Goal: Transaction & Acquisition: Purchase product/service

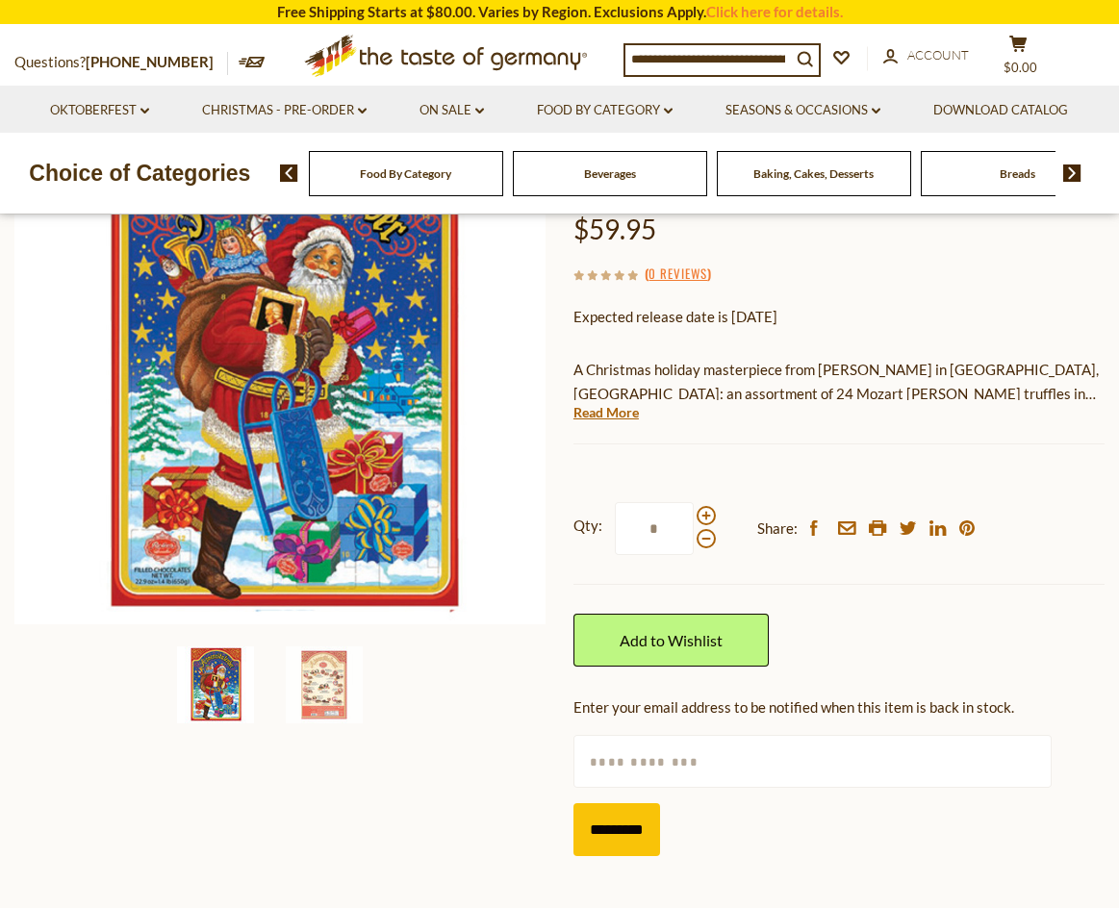
scroll to position [481, 0]
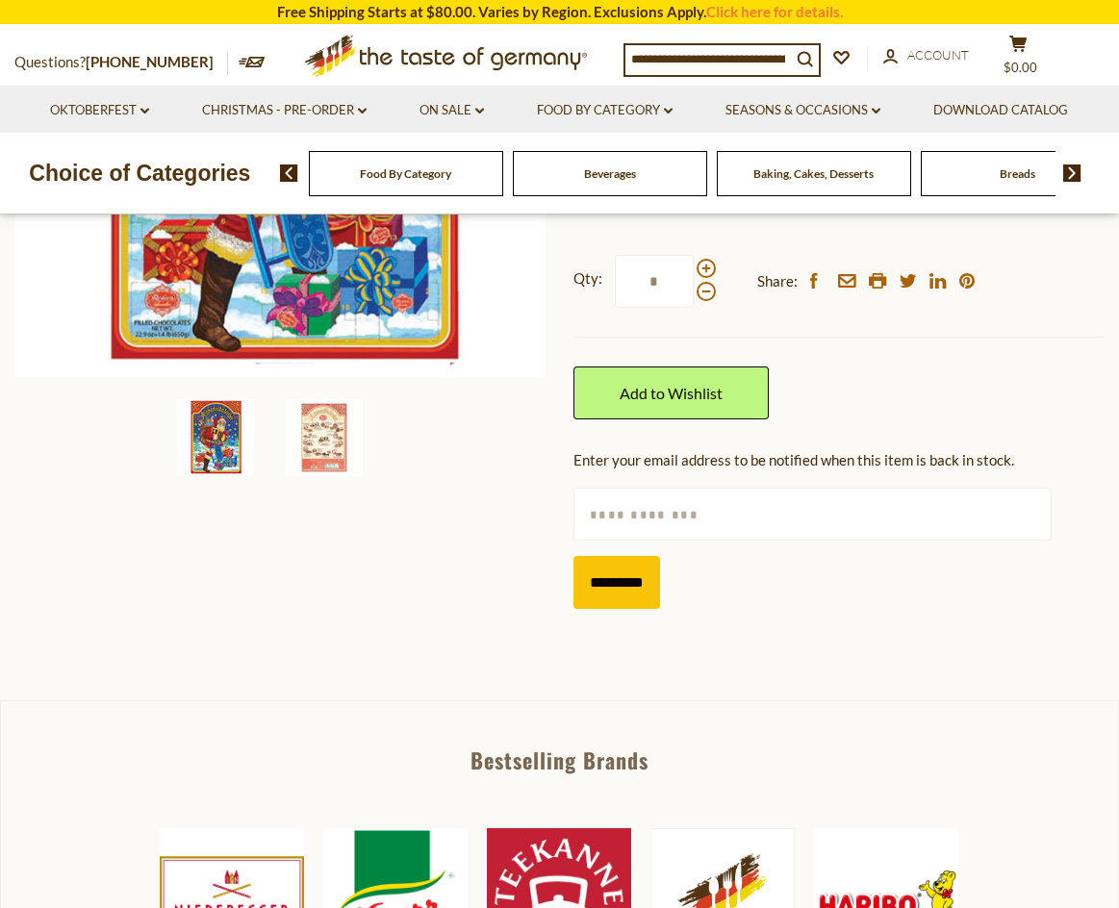
click at [642, 523] on input "text" at bounding box center [812, 514] width 478 height 53
type input "**********"
click at [608, 574] on input "*********" at bounding box center [616, 582] width 87 height 53
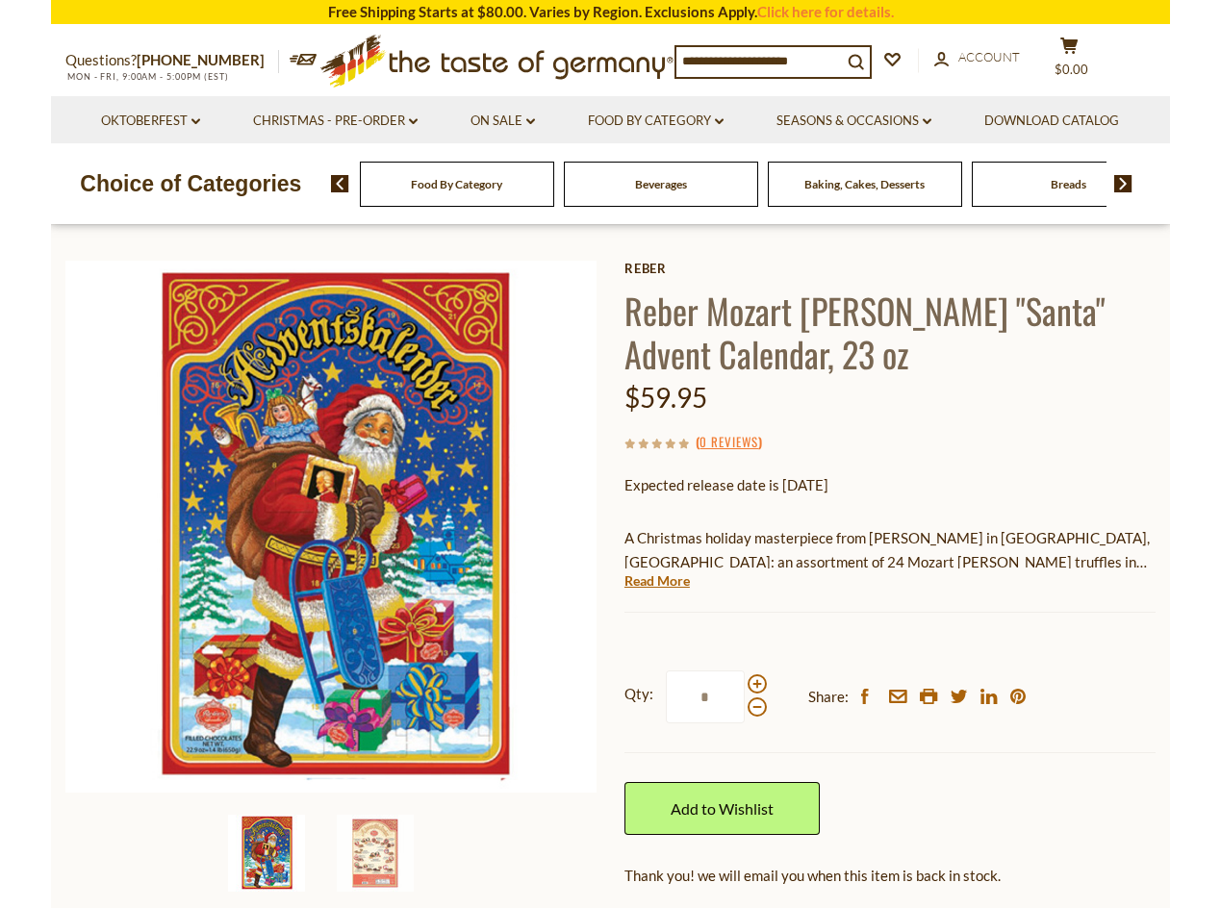
scroll to position [0, 0]
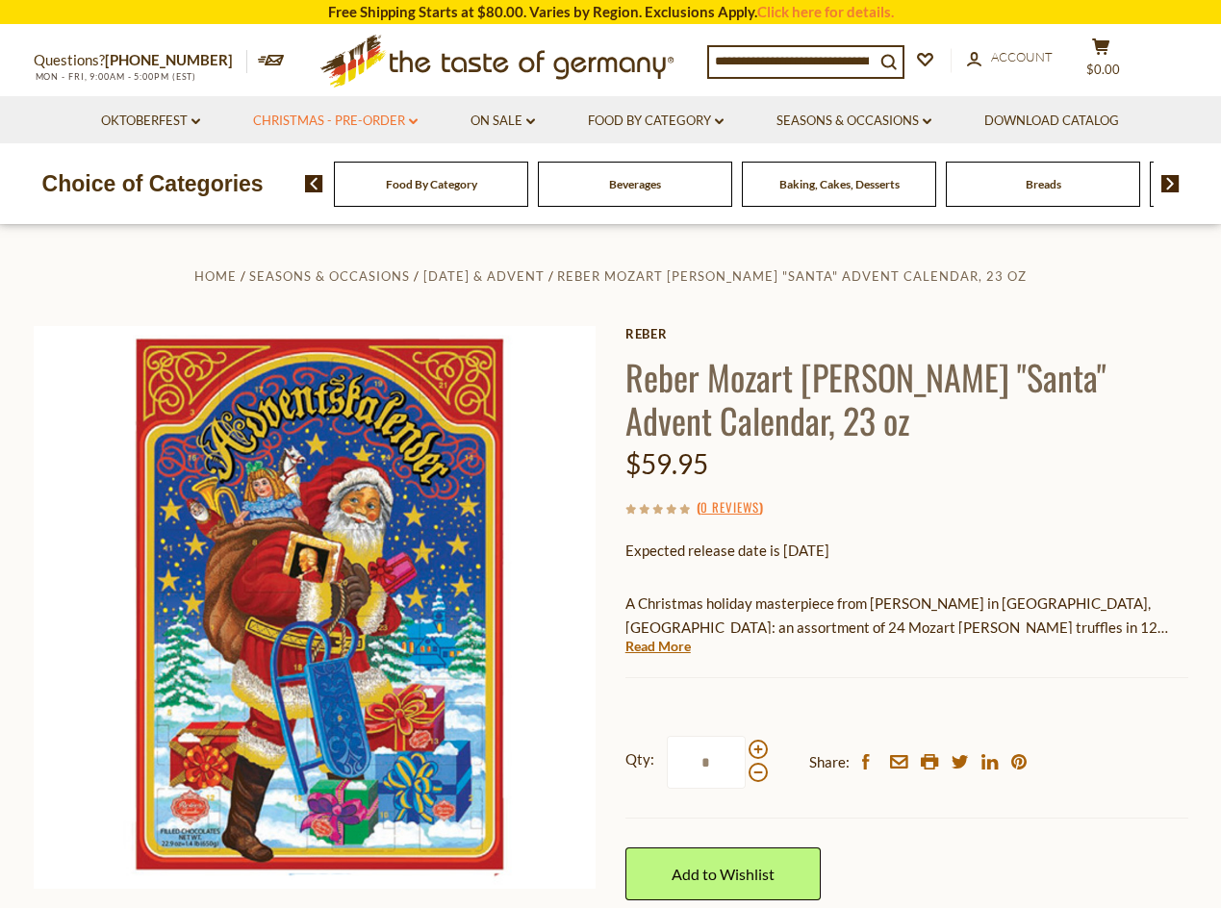
click at [369, 118] on link "Christmas - PRE-ORDER dropdown_arrow" at bounding box center [335, 121] width 165 height 21
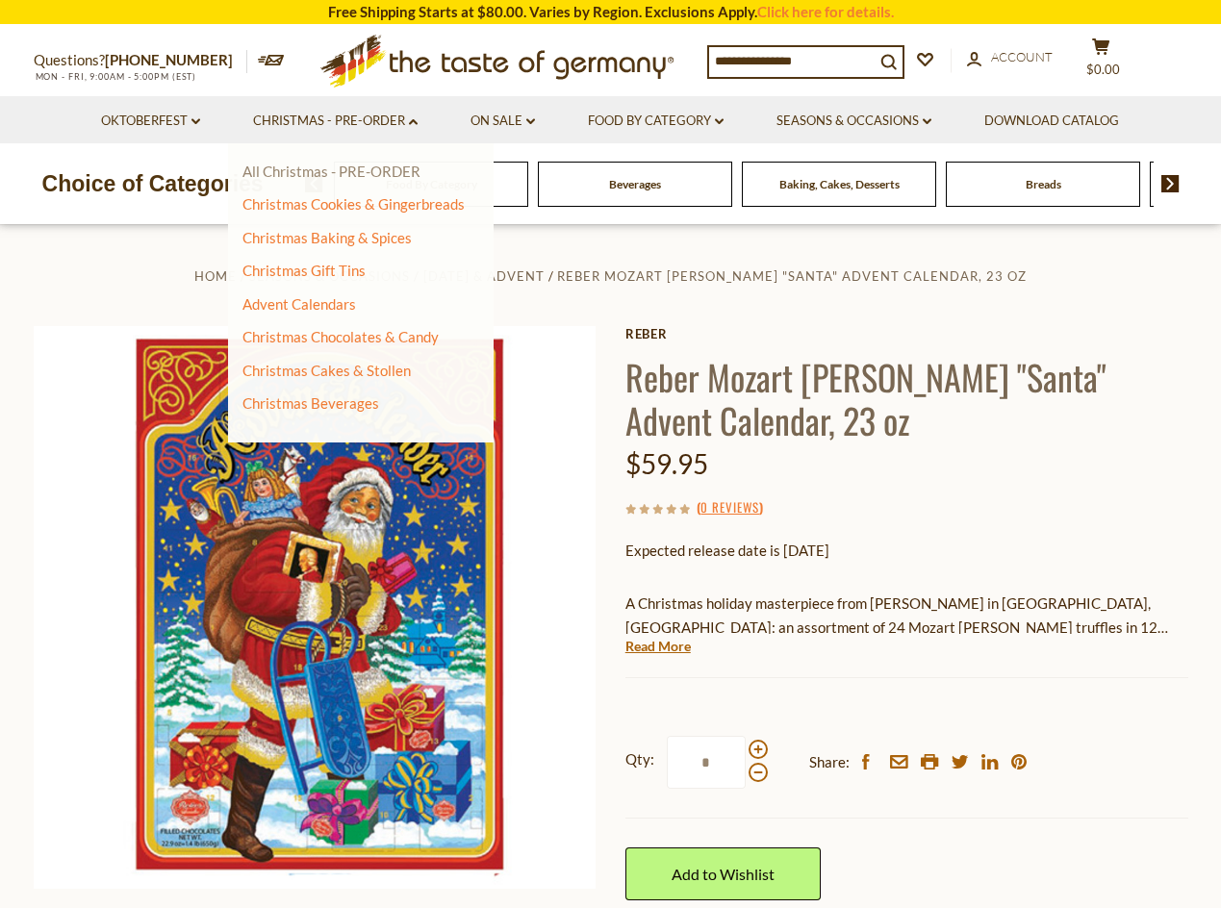
click at [291, 173] on link "All Christmas - PRE-ORDER" at bounding box center [331, 171] width 178 height 17
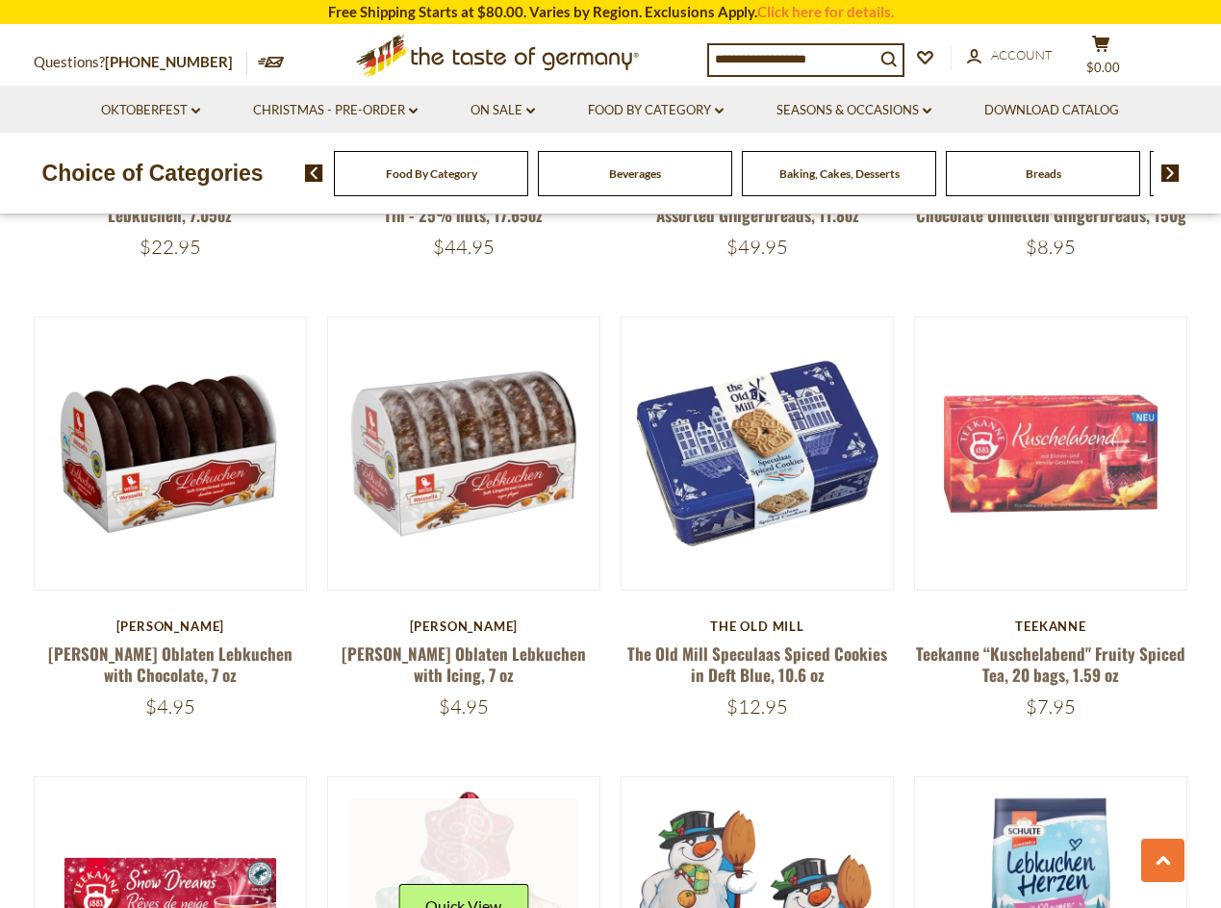
scroll to position [1828, 0]
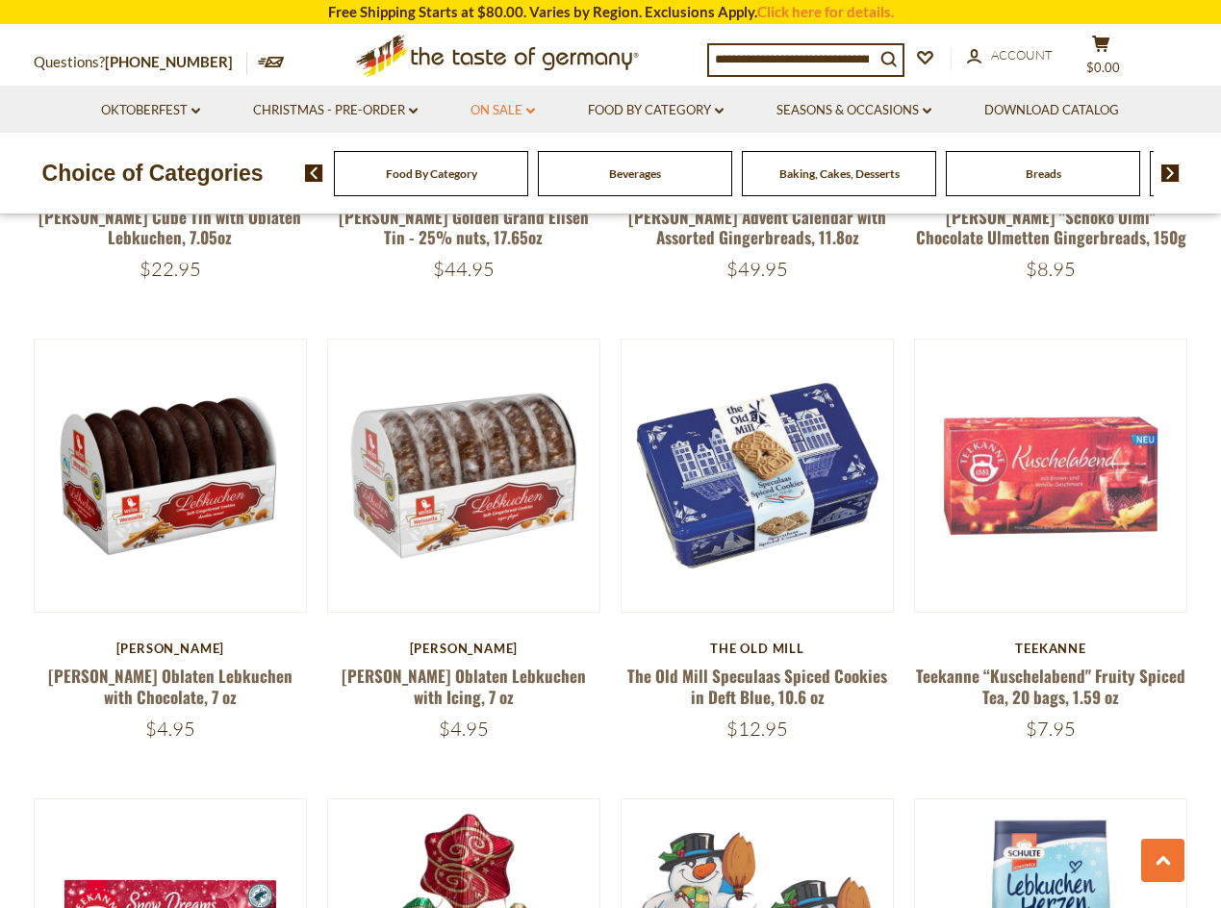
click at [509, 108] on link "On Sale dropdown_arrow" at bounding box center [502, 110] width 64 height 21
click at [503, 162] on link "All On Sale" at bounding box center [494, 160] width 69 height 17
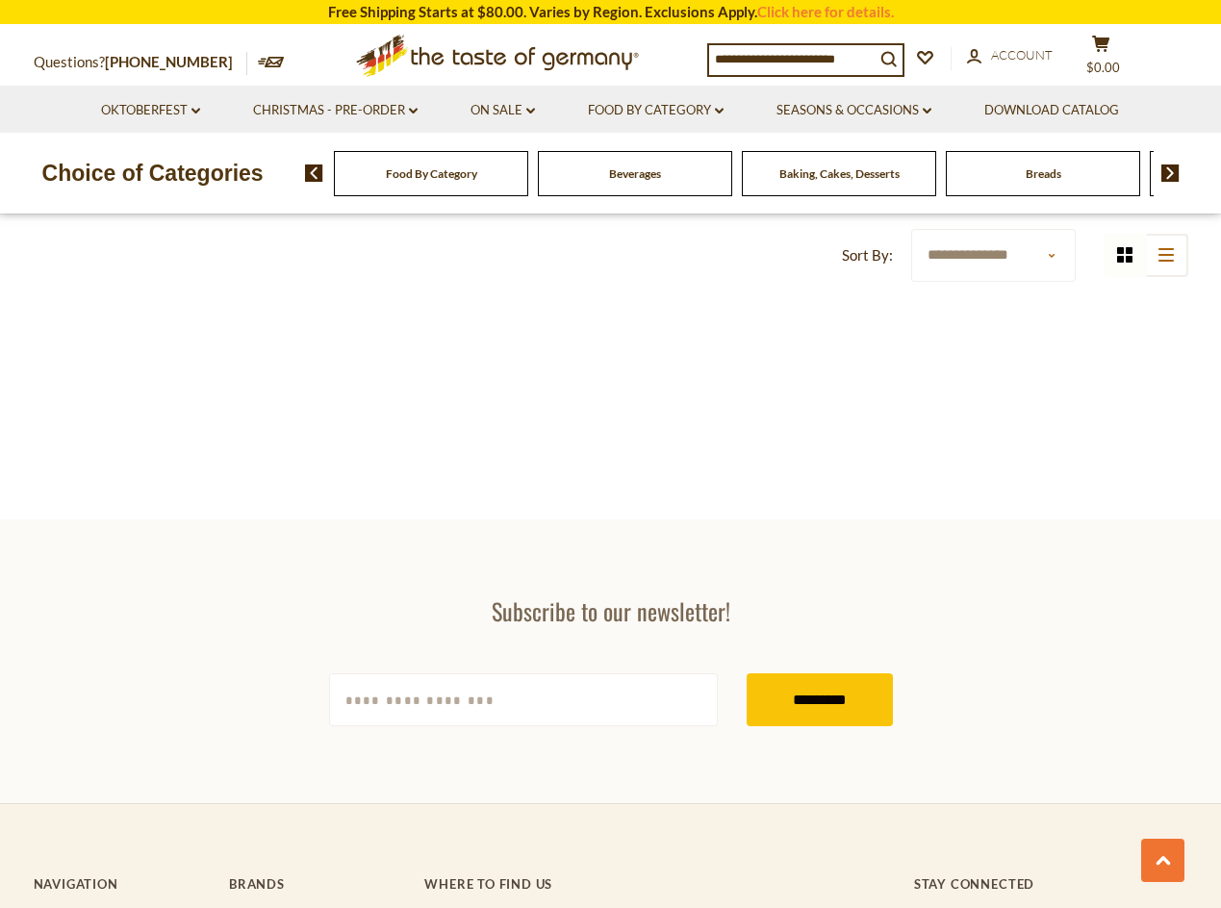
scroll to position [385, 0]
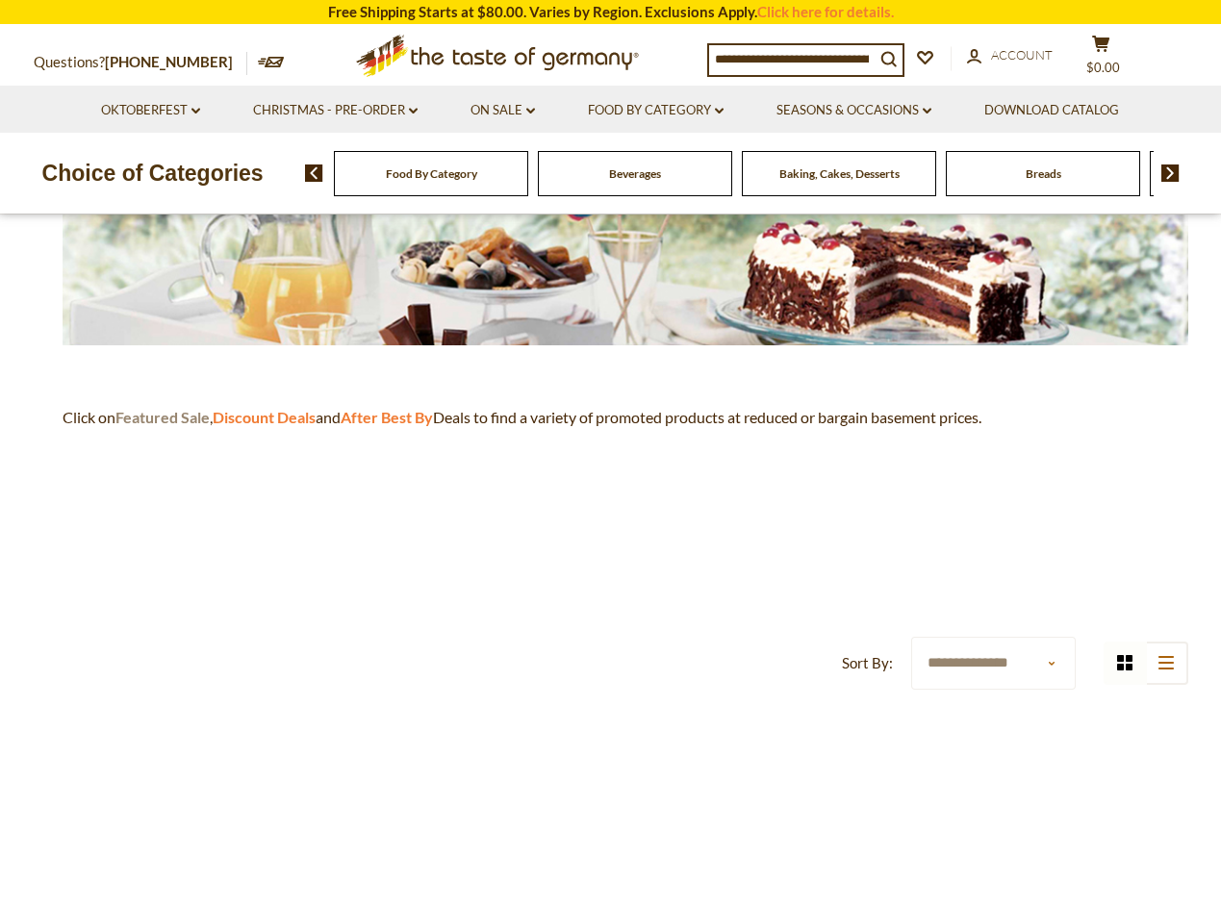
click at [140, 419] on strong "Featured Sale" at bounding box center [162, 417] width 94 height 18
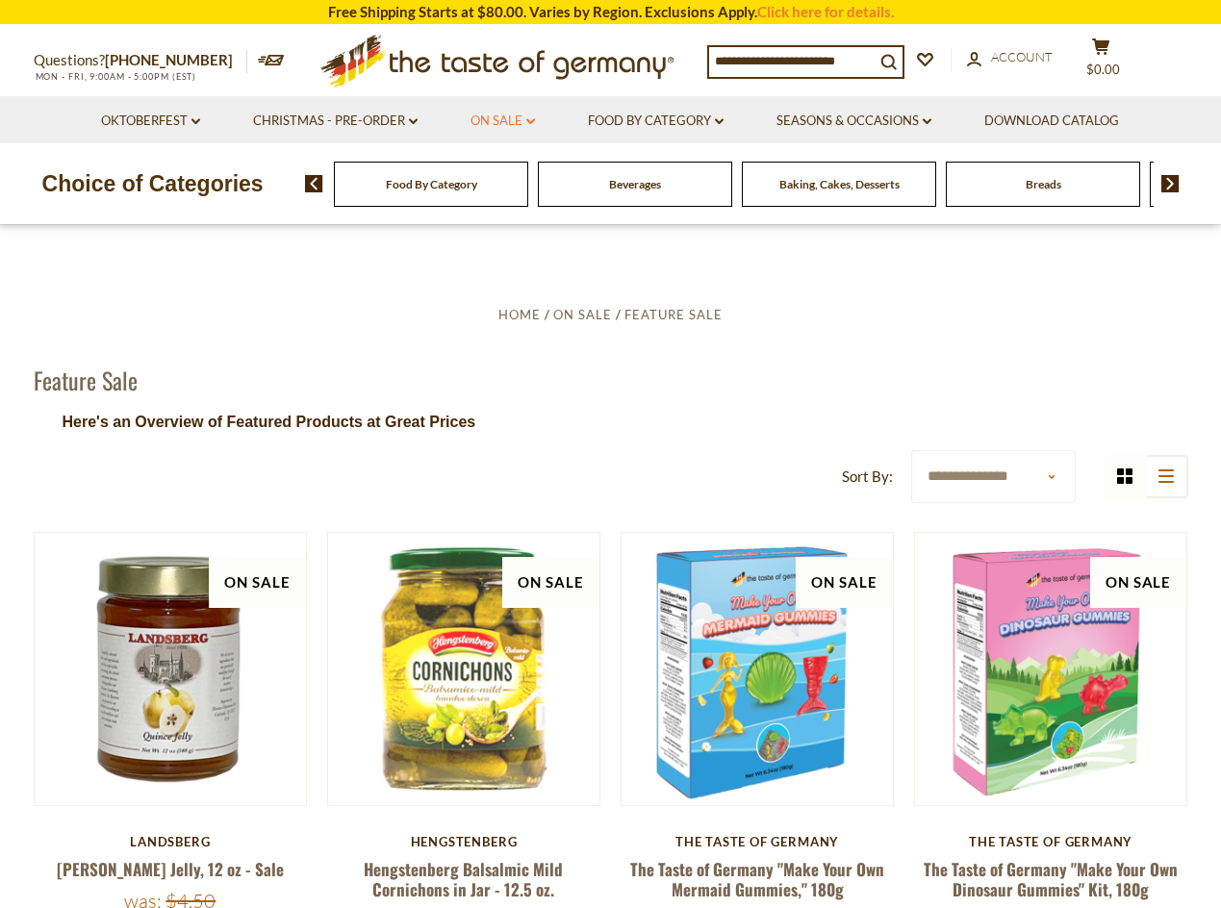
click at [516, 118] on link "On Sale dropdown_arrow" at bounding box center [502, 121] width 64 height 21
click at [497, 236] on link "Discount Deals" at bounding box center [508, 237] width 96 height 27
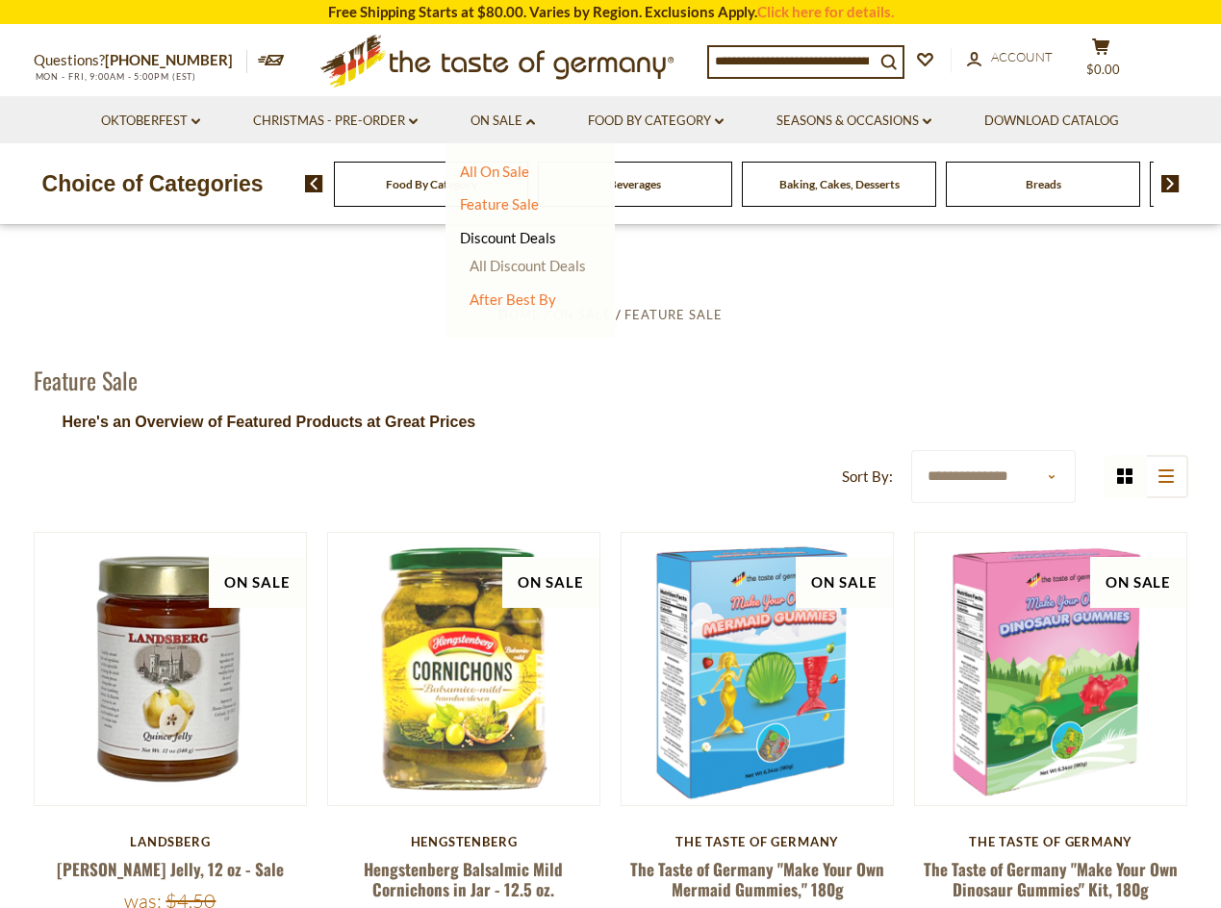
click at [498, 264] on link "All Discount Deals" at bounding box center [528, 265] width 116 height 17
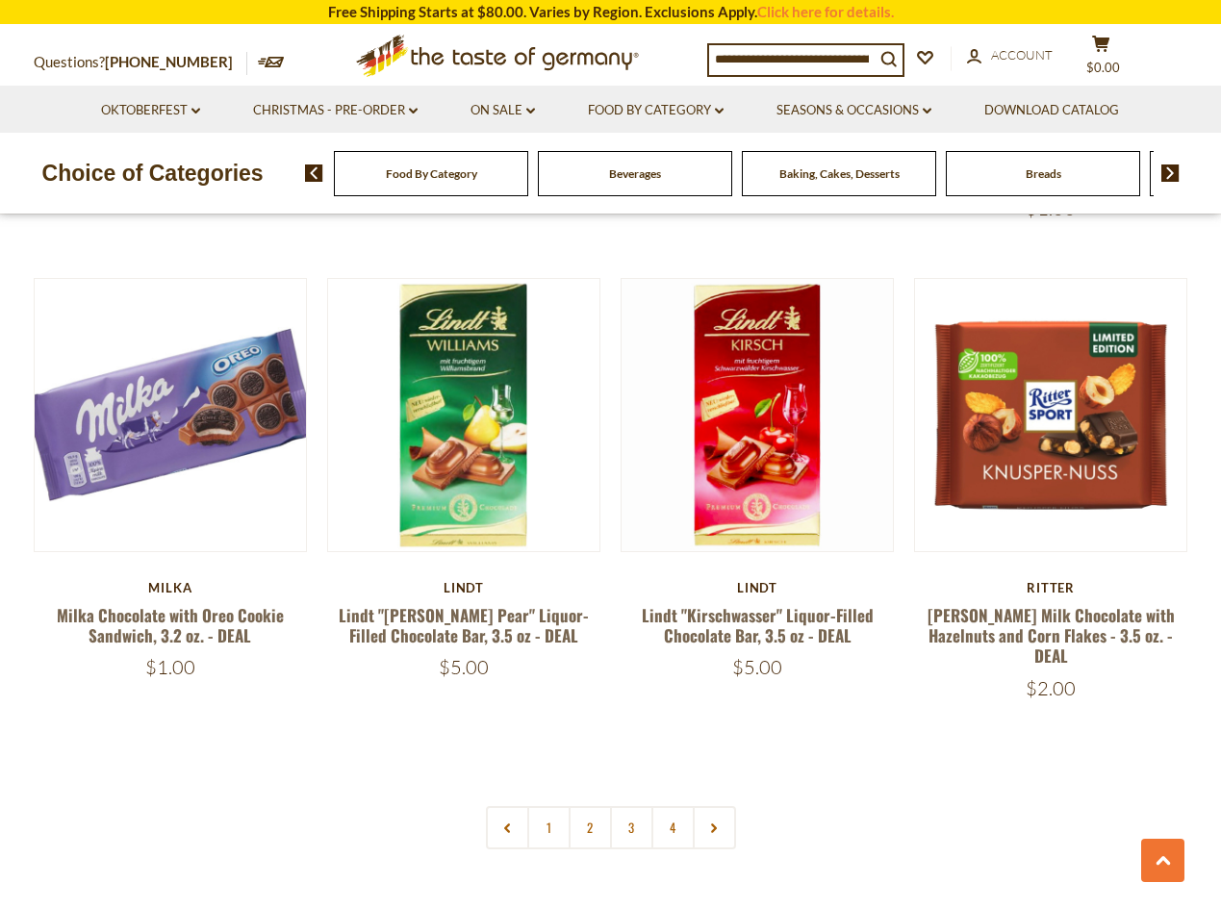
scroll to position [4158, 0]
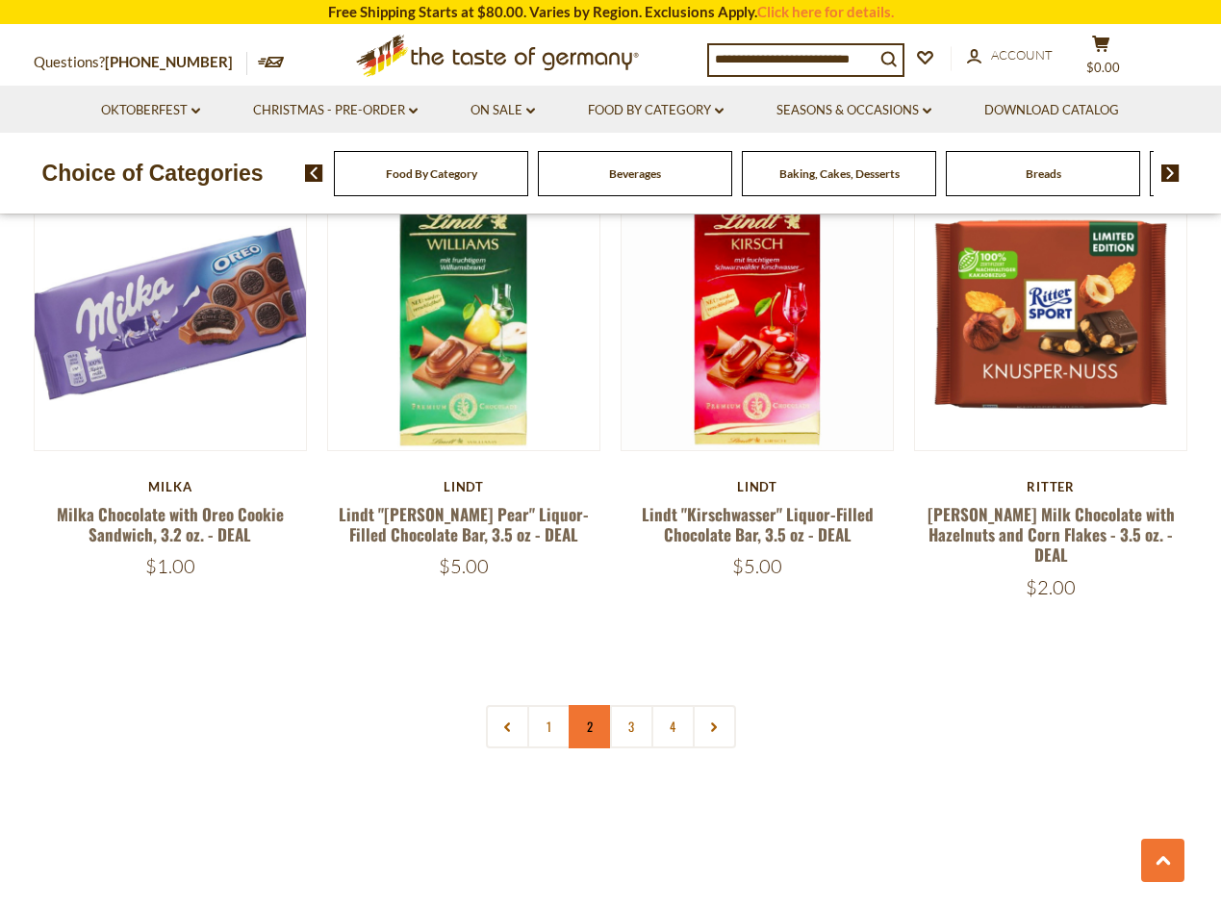
click at [585, 705] on link "2" at bounding box center [590, 726] width 43 height 43
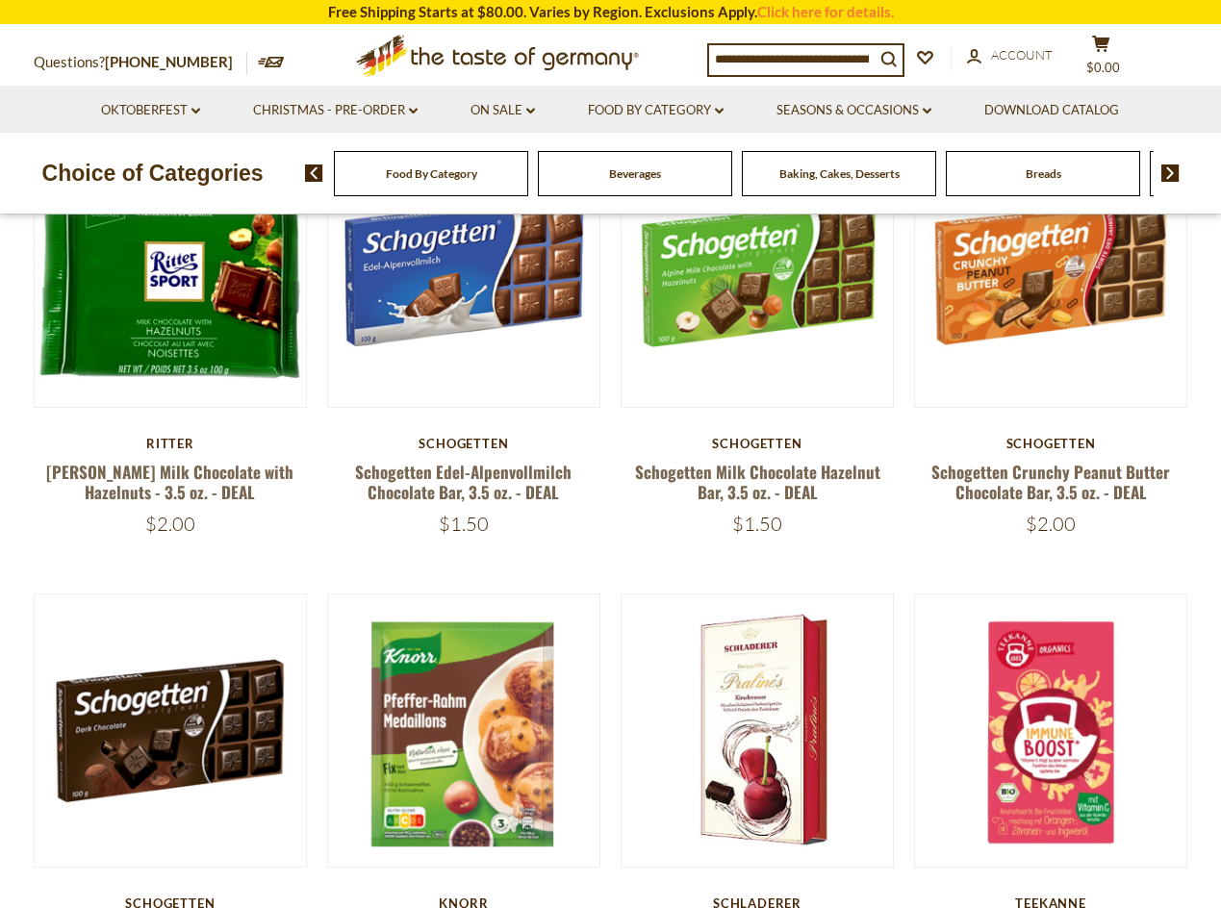
scroll to position [350, 0]
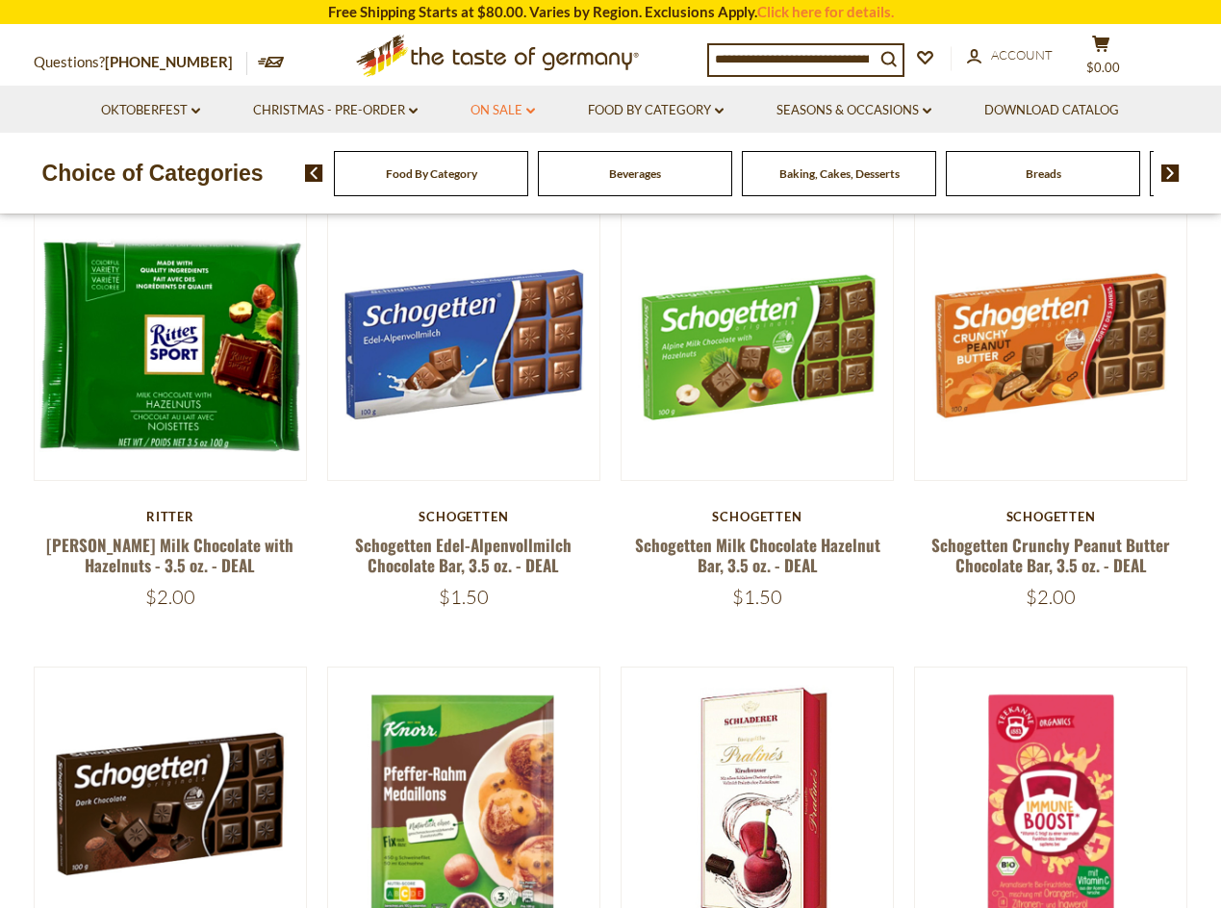
click at [517, 114] on link "On Sale dropdown_arrow" at bounding box center [502, 110] width 64 height 21
click at [866, 109] on link "Seasons & Occasions dropdown_arrow" at bounding box center [853, 110] width 155 height 21
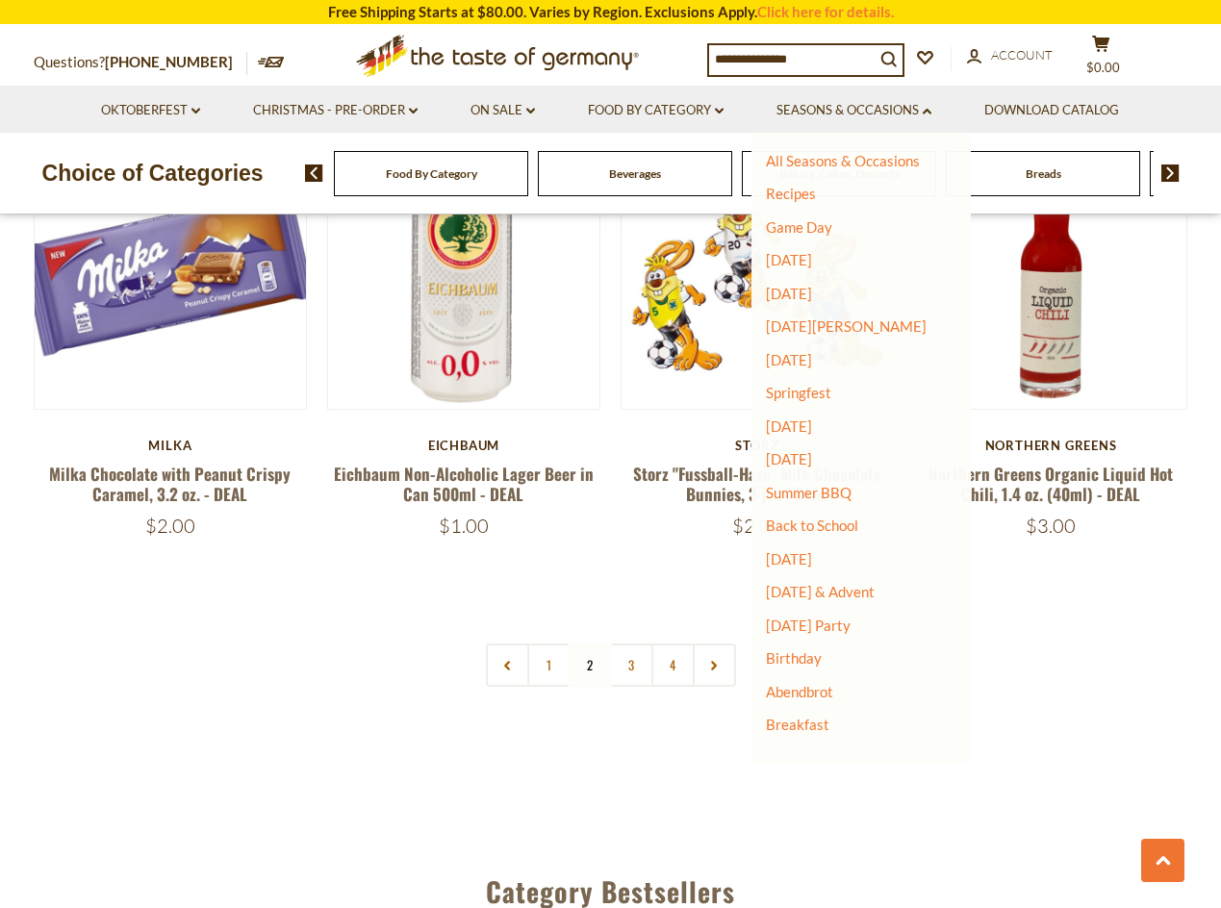
scroll to position [4201, 0]
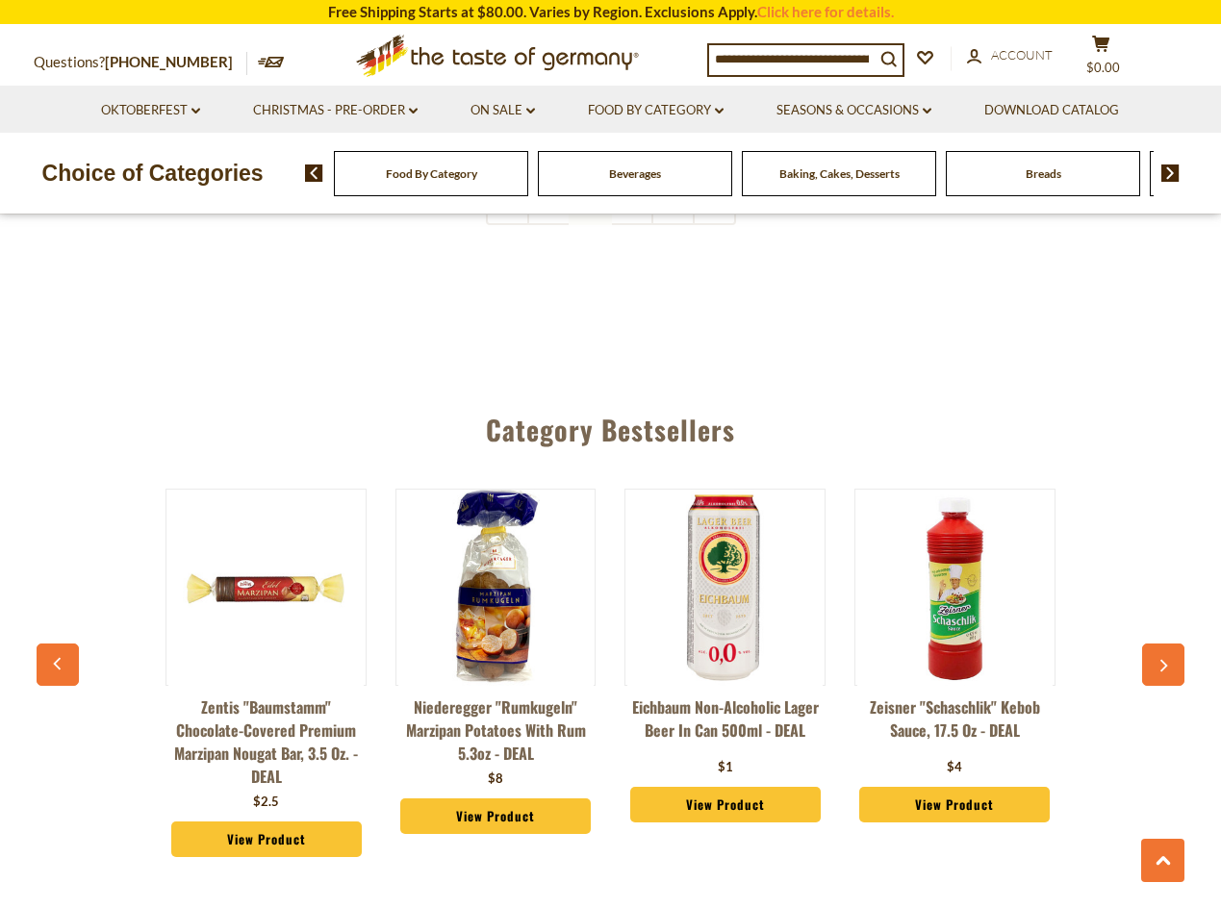
scroll to position [4682, 0]
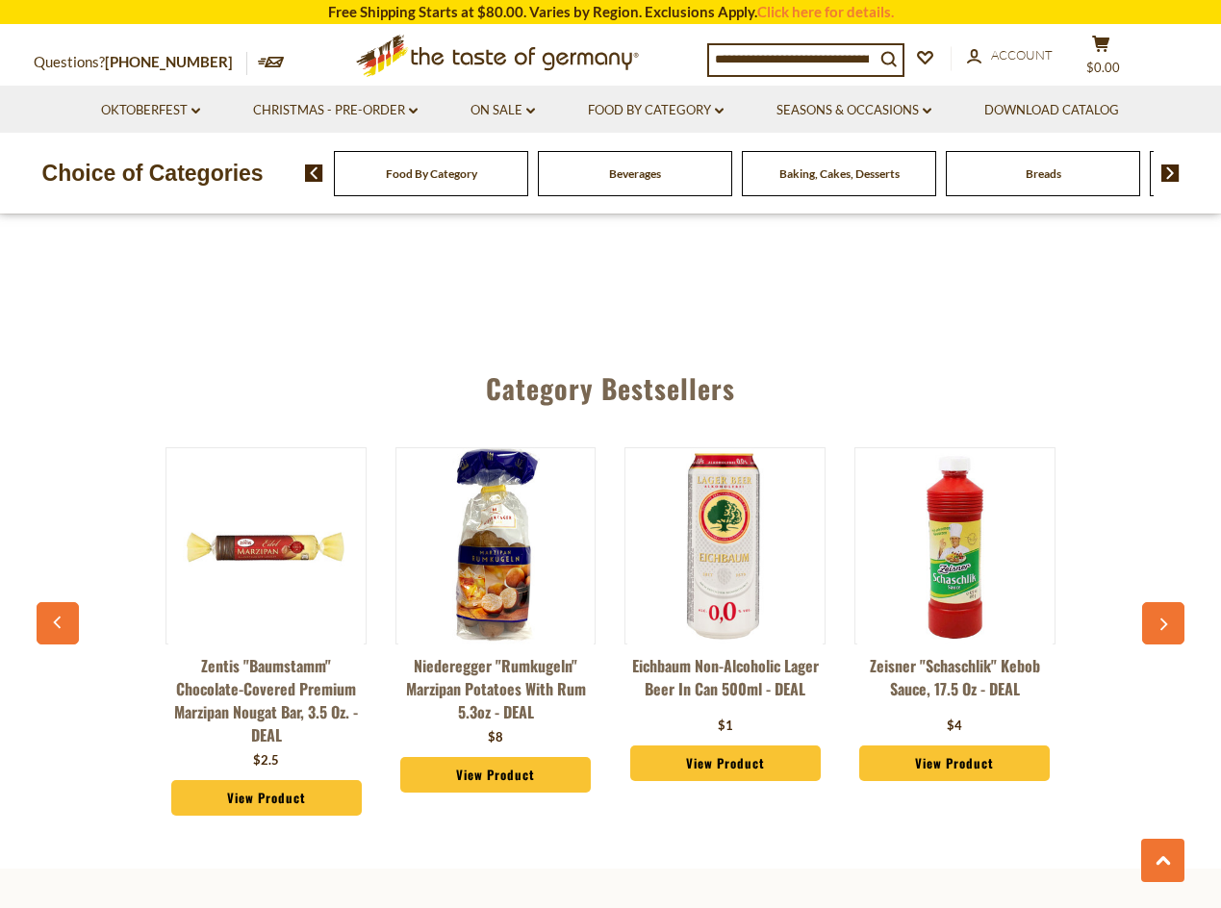
click at [1164, 619] on icon "button" at bounding box center [1164, 625] width 8 height 13
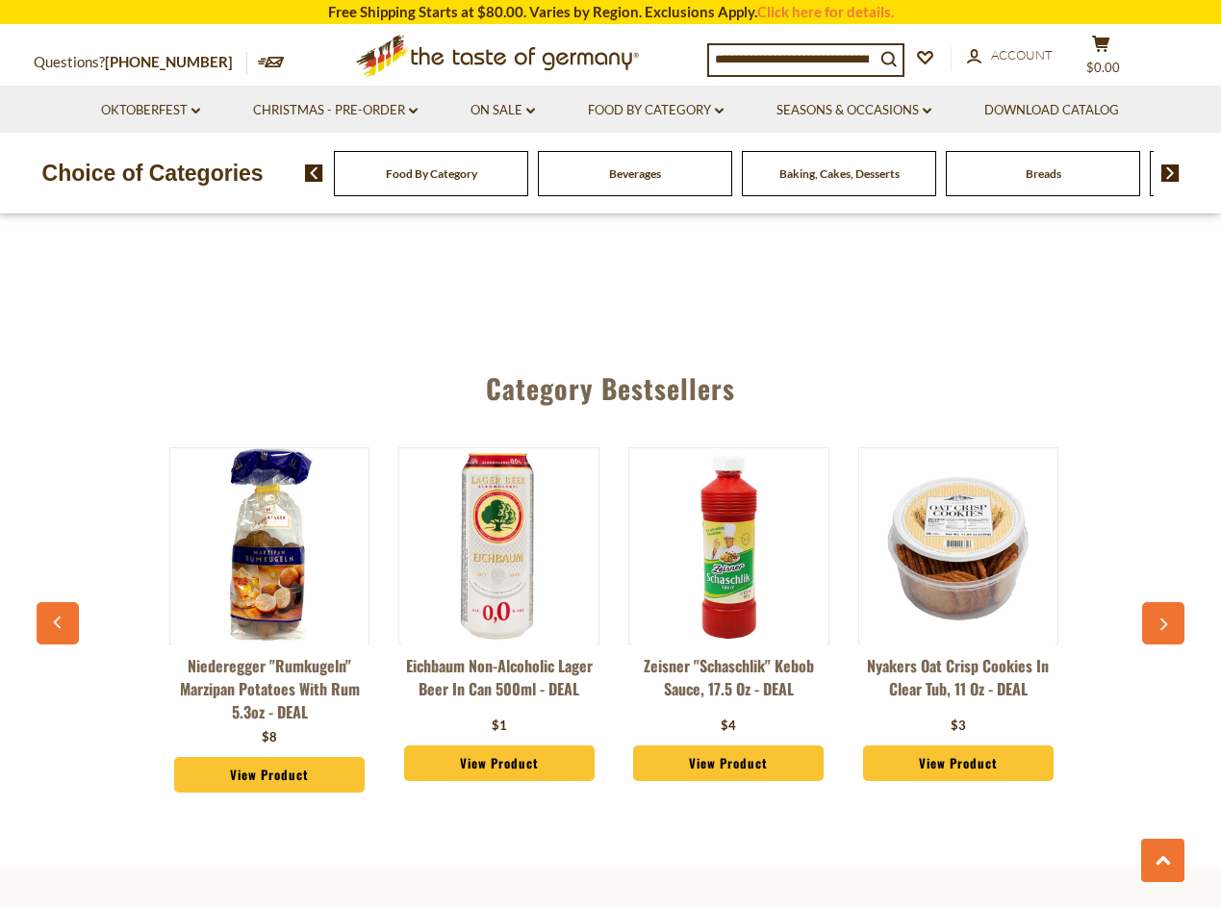
scroll to position [0, 230]
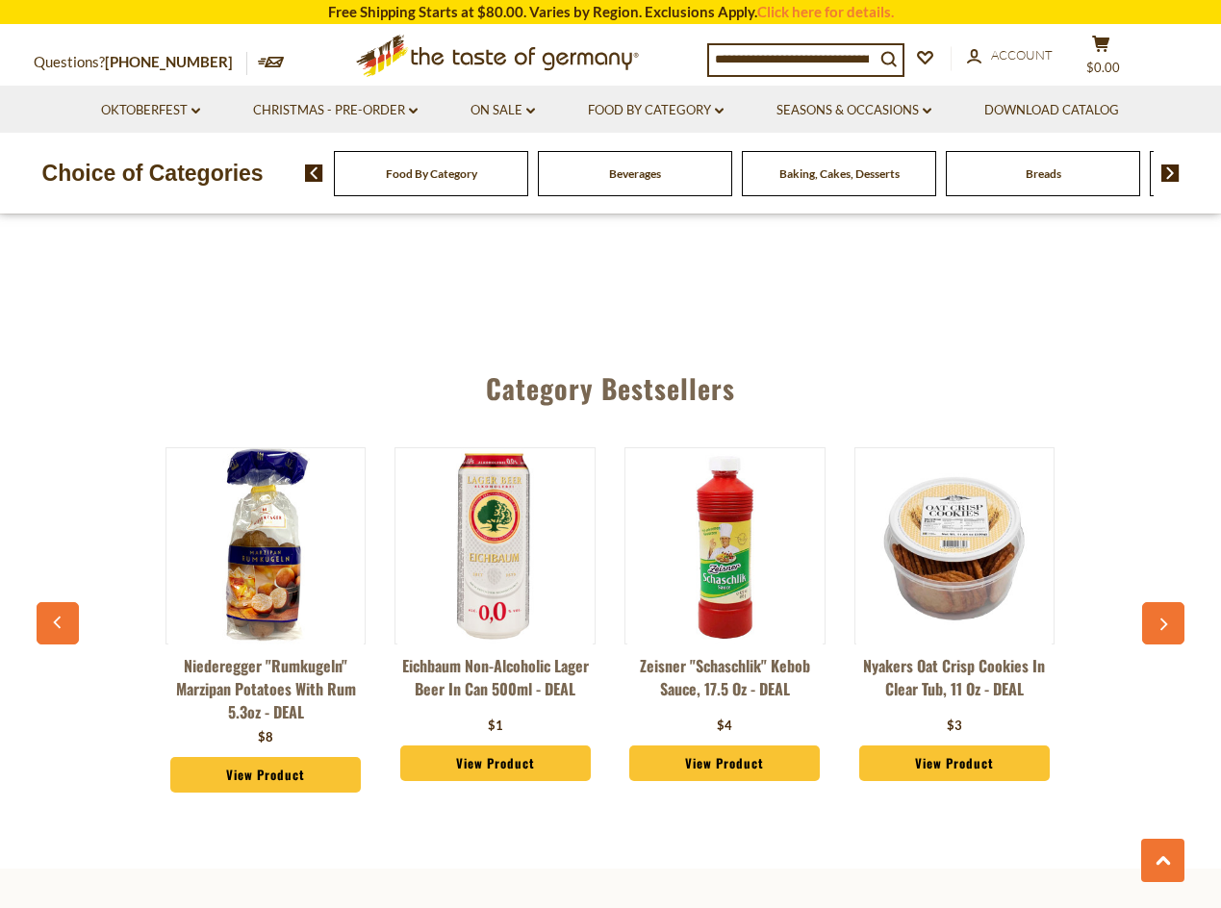
click at [1161, 619] on icon "button" at bounding box center [1162, 625] width 13 height 13
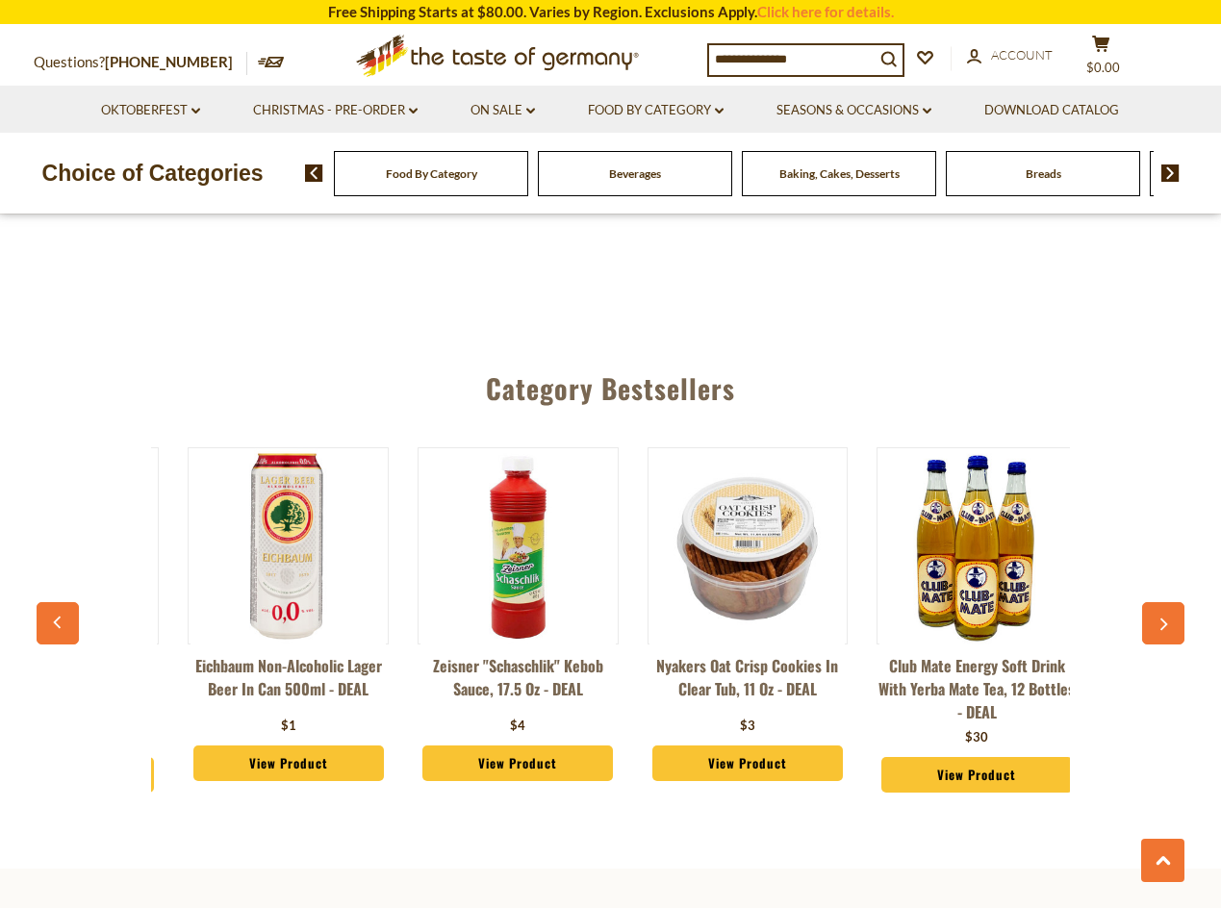
scroll to position [0, 460]
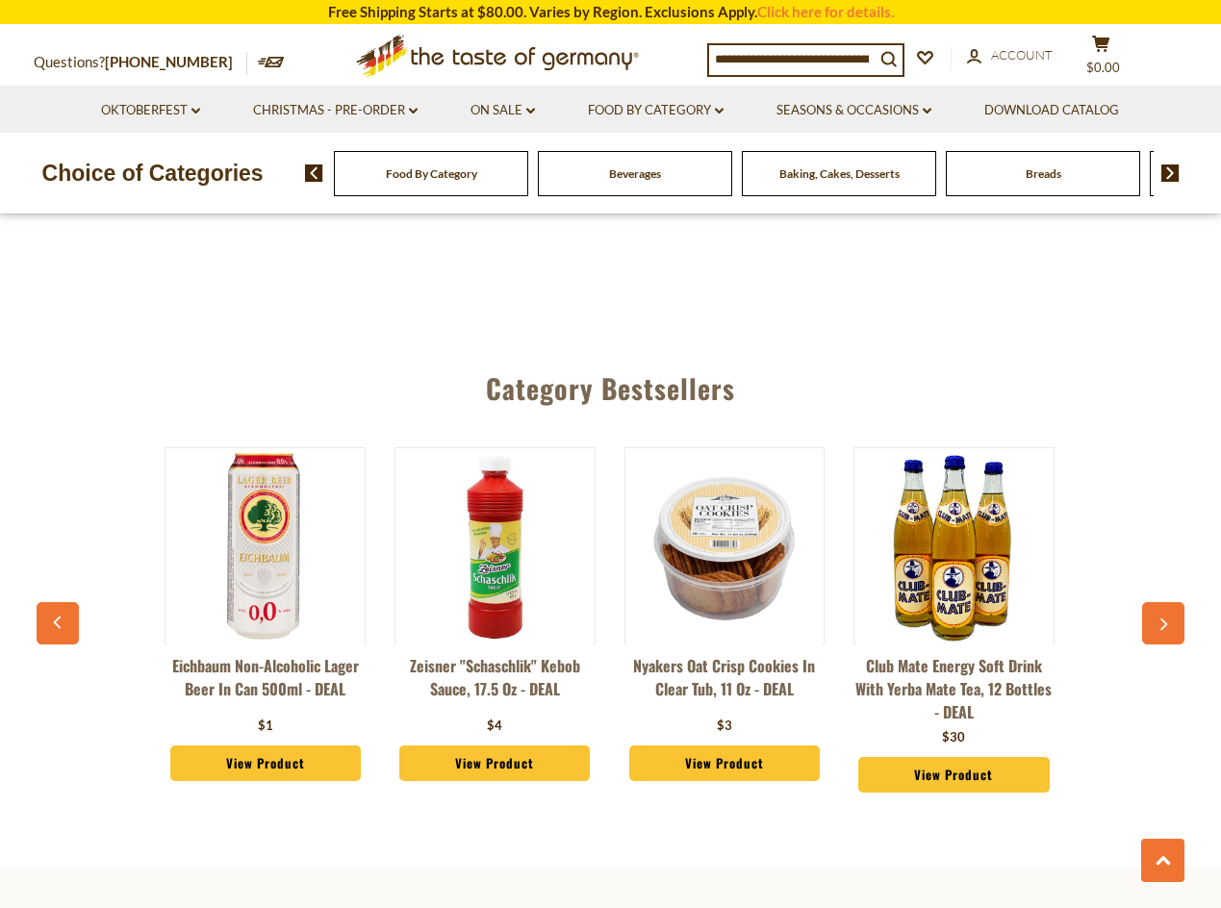
click at [1153, 602] on button "button" at bounding box center [1163, 623] width 42 height 42
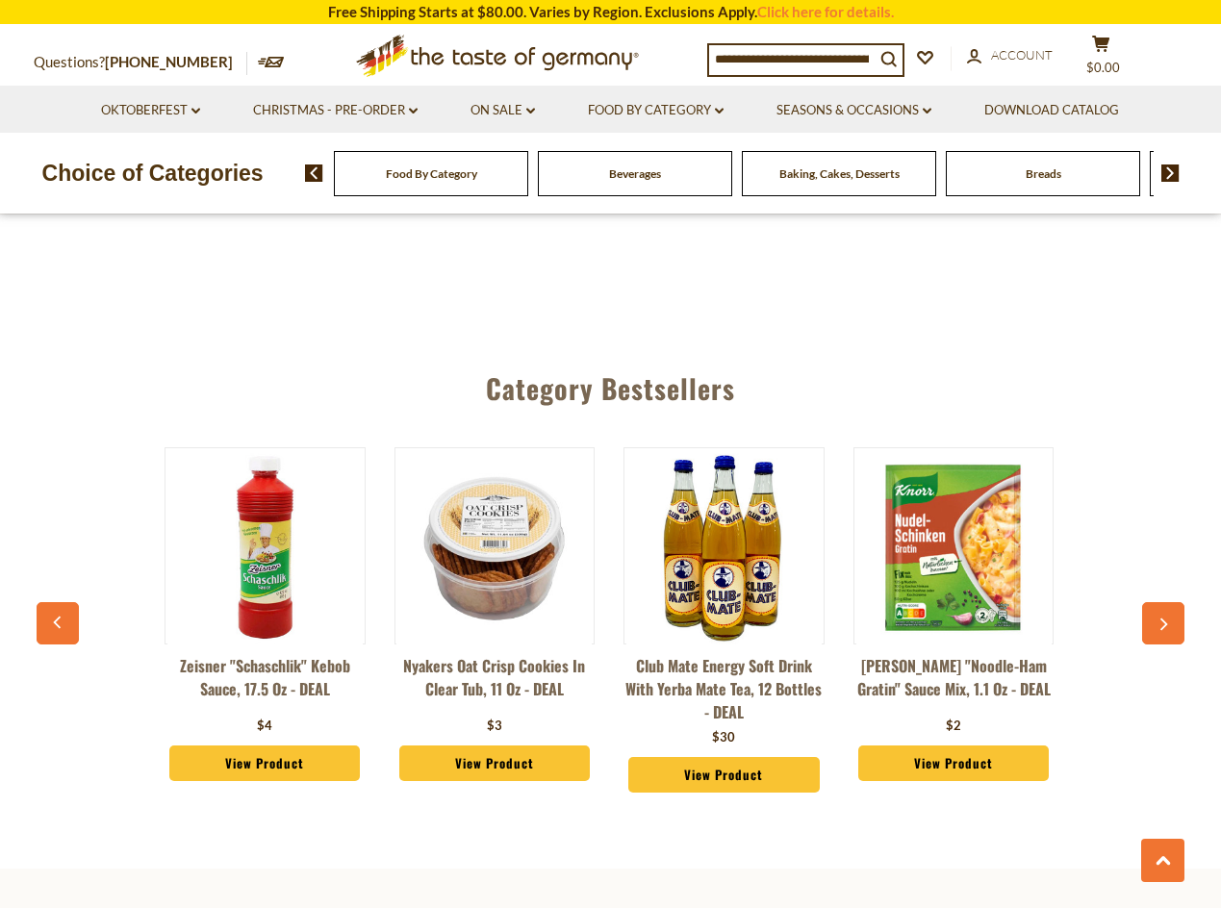
click at [1153, 602] on button "button" at bounding box center [1163, 623] width 42 height 42
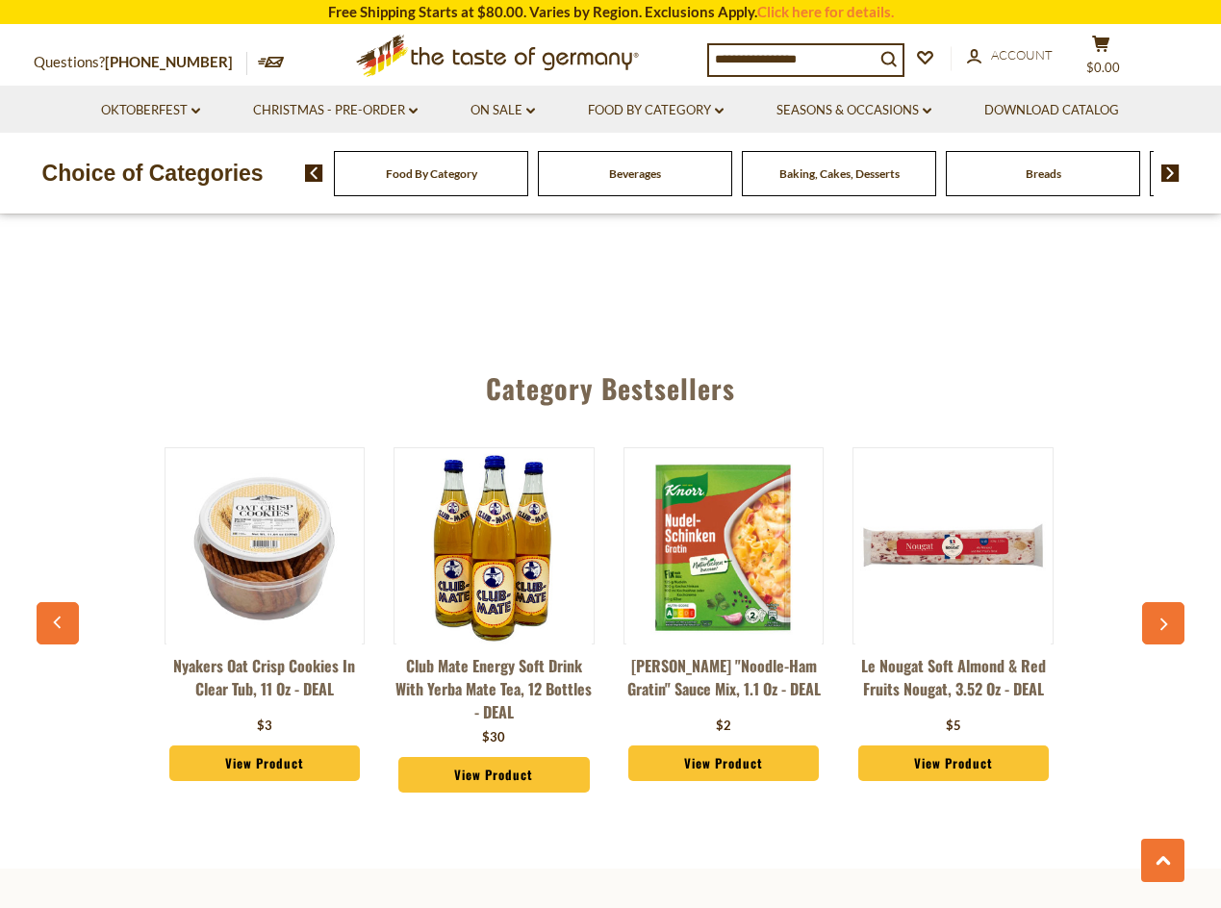
click at [1152, 602] on button "button" at bounding box center [1163, 623] width 42 height 42
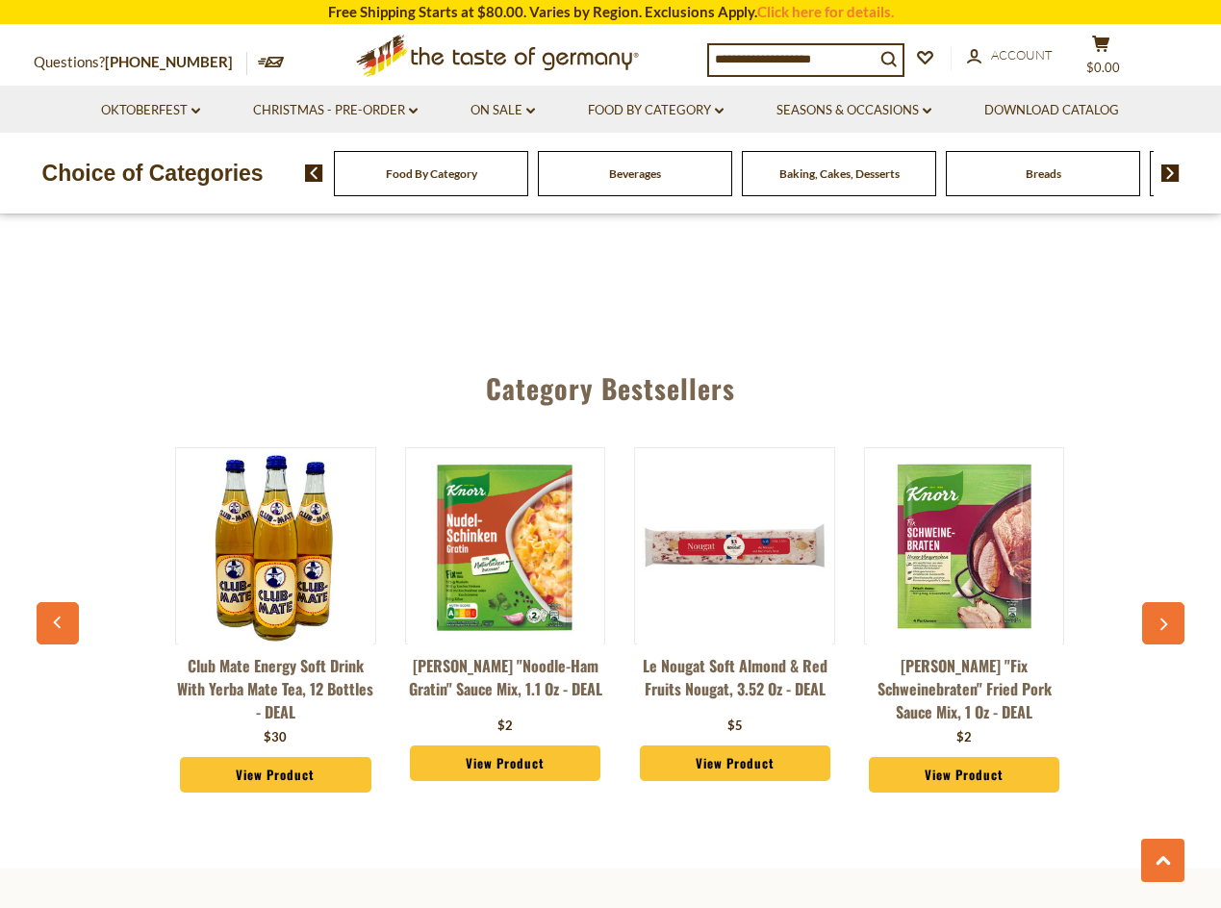
scroll to position [0, 1150]
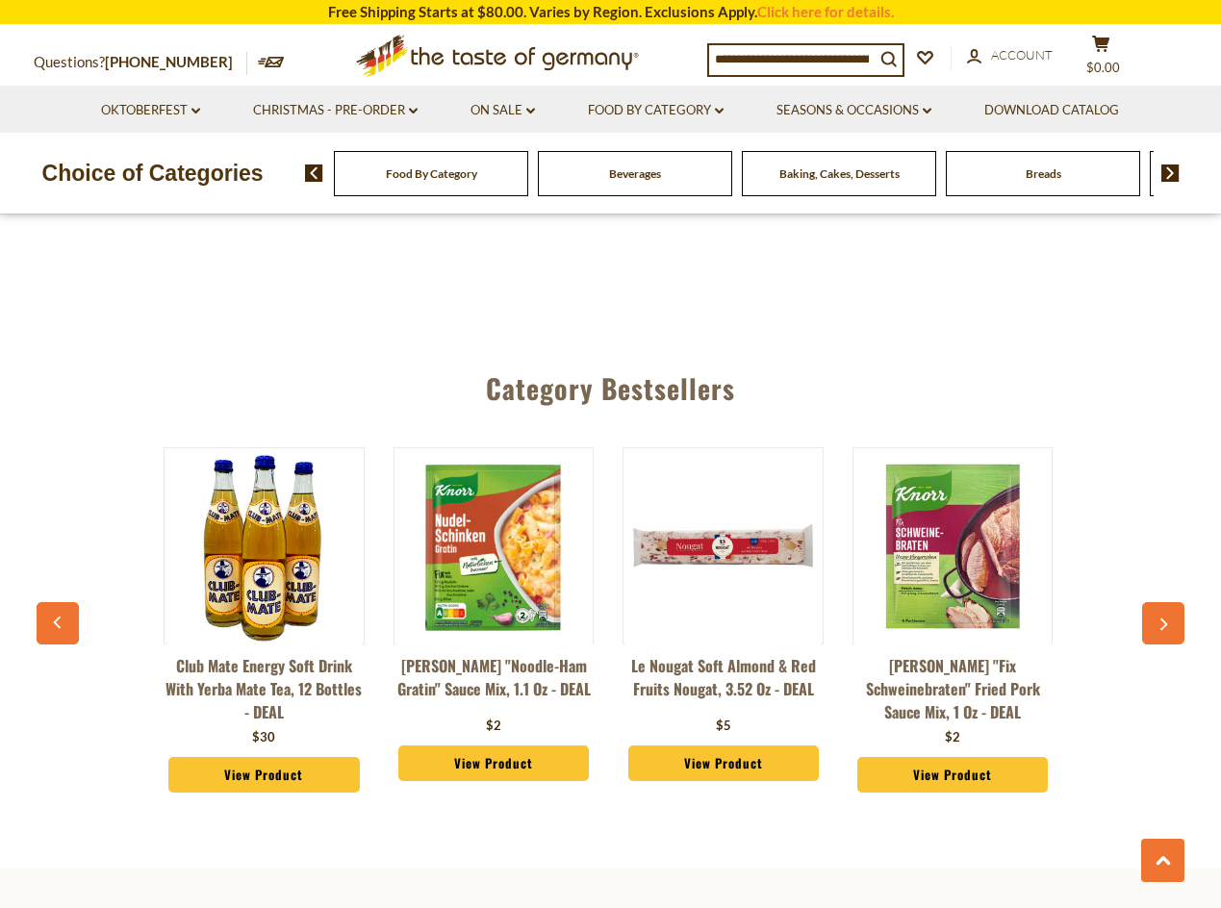
click at [779, 63] on input at bounding box center [791, 58] width 165 height 27
type input "*****"
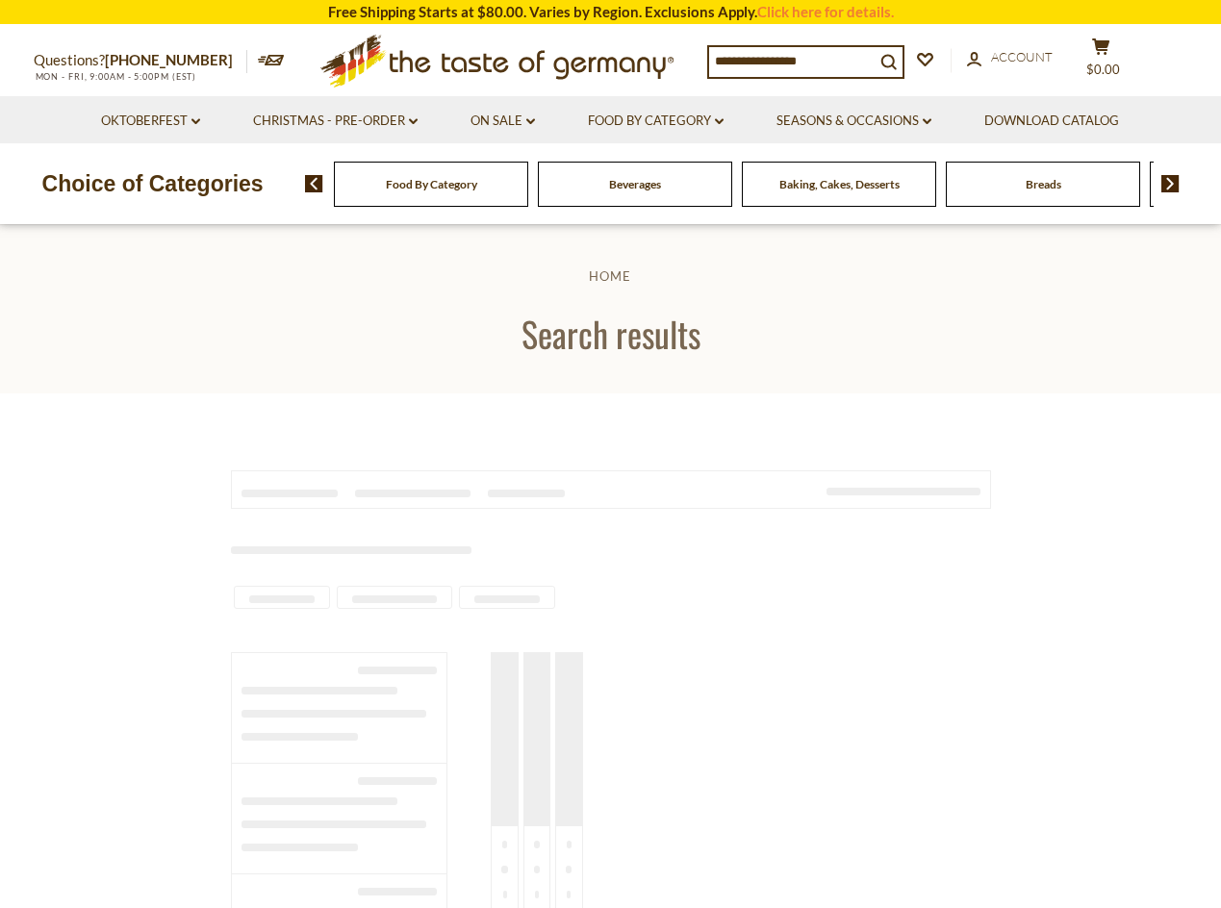
type input "*****"
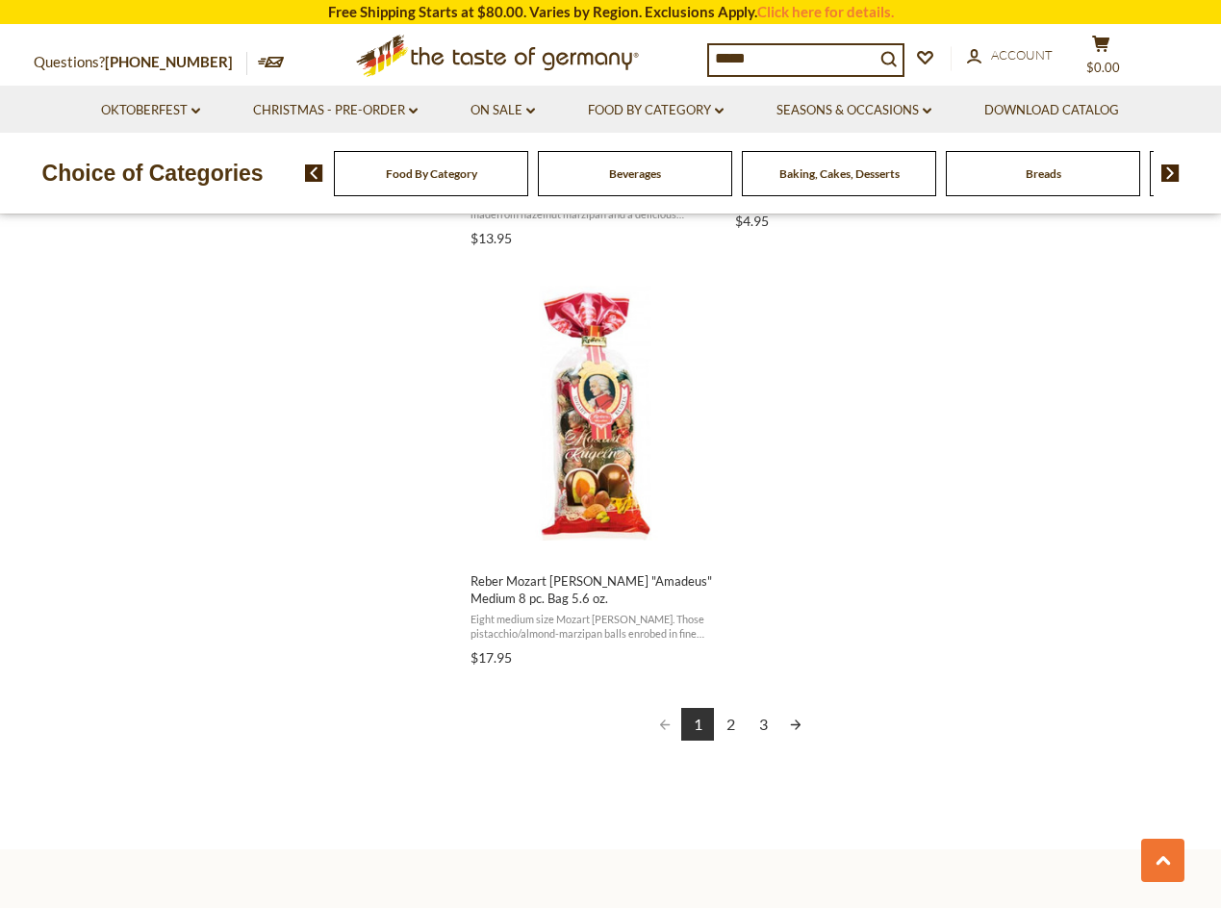
scroll to position [3271, 0]
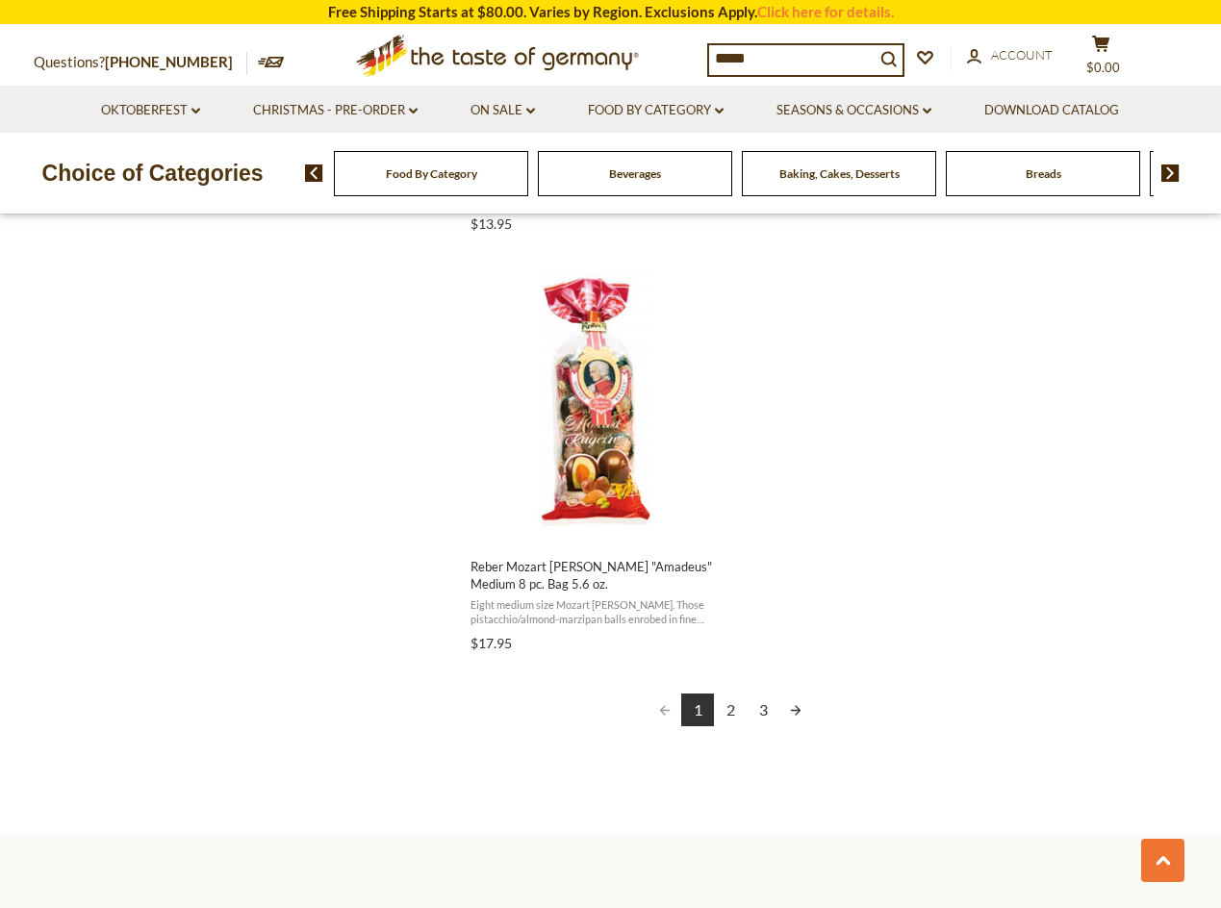
click at [727, 712] on link "2" at bounding box center [730, 710] width 33 height 33
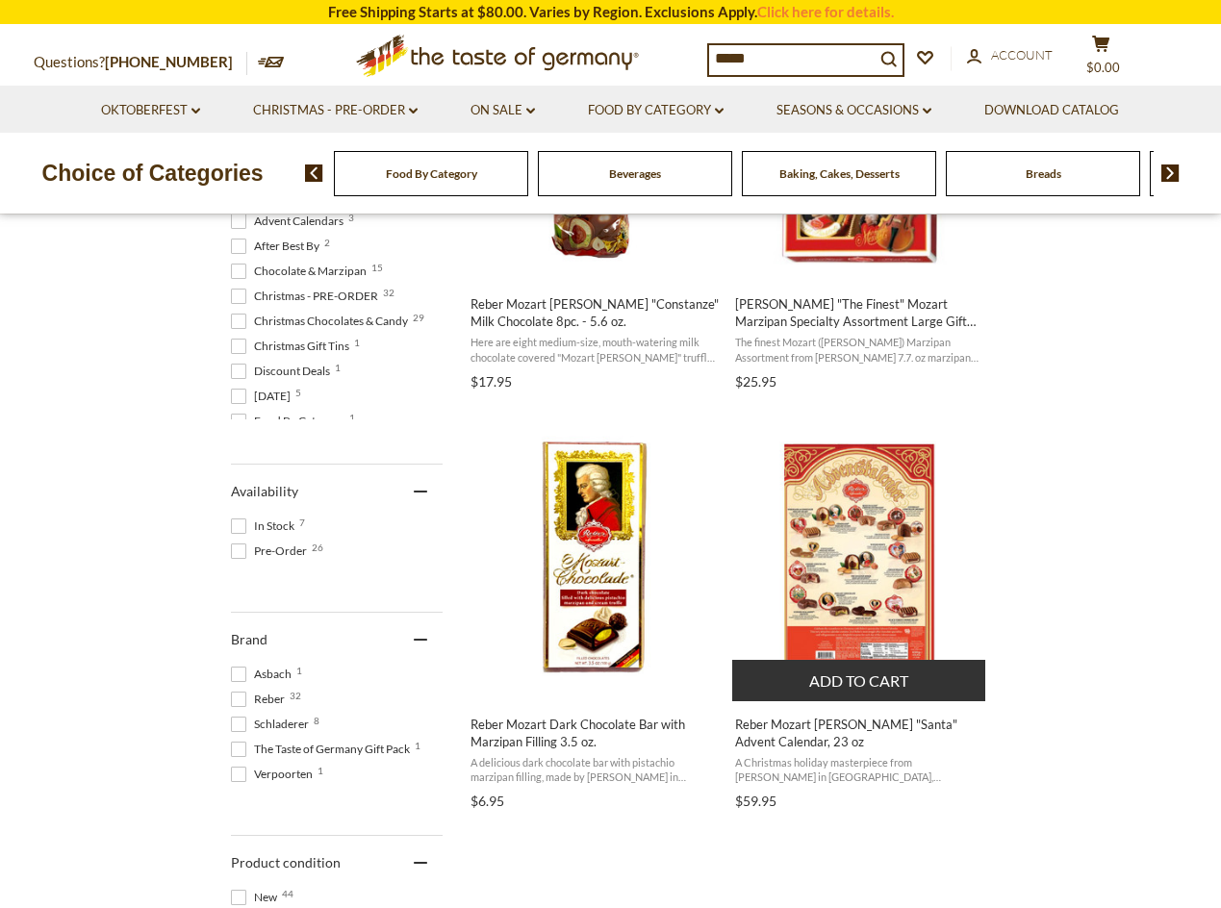
scroll to position [866, 0]
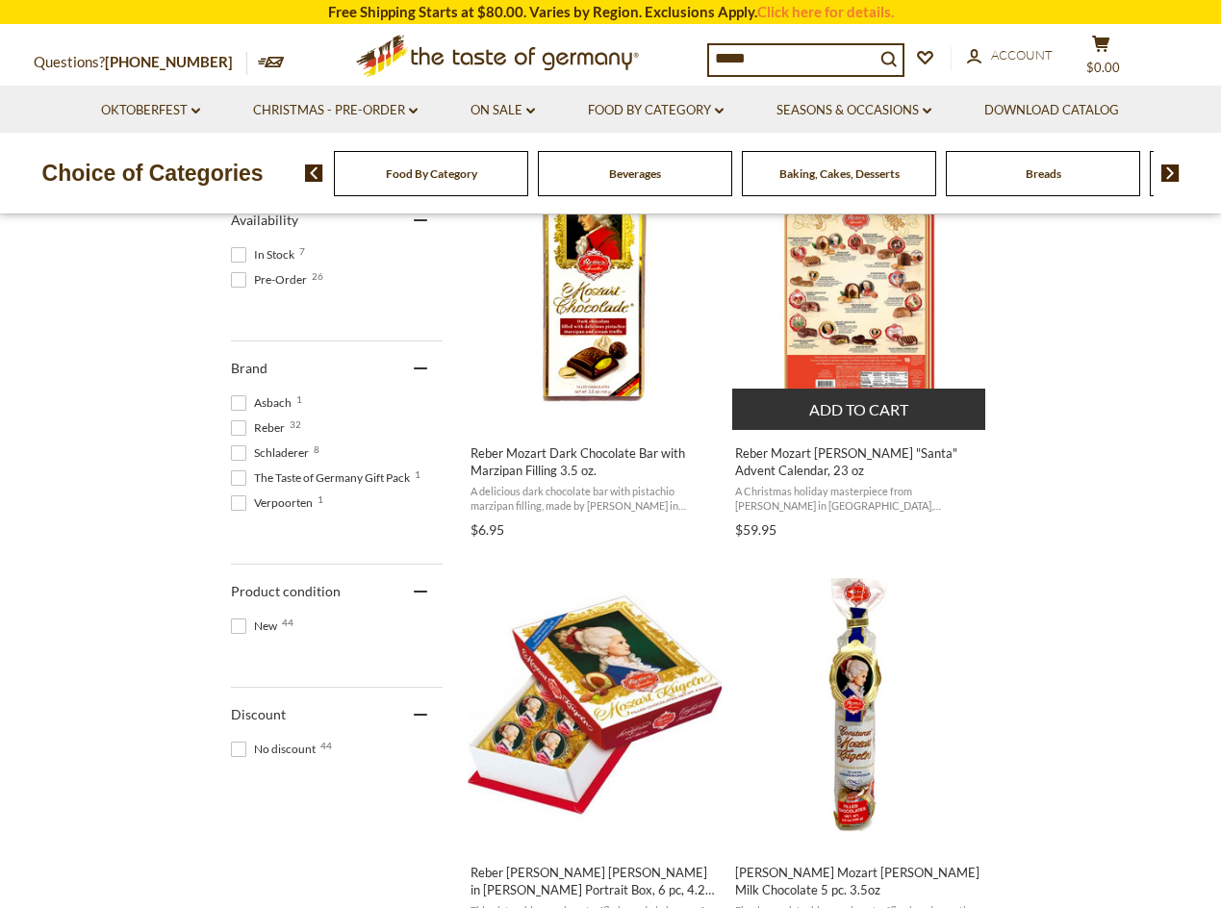
click at [842, 409] on button "Add to cart" at bounding box center [858, 409] width 253 height 41
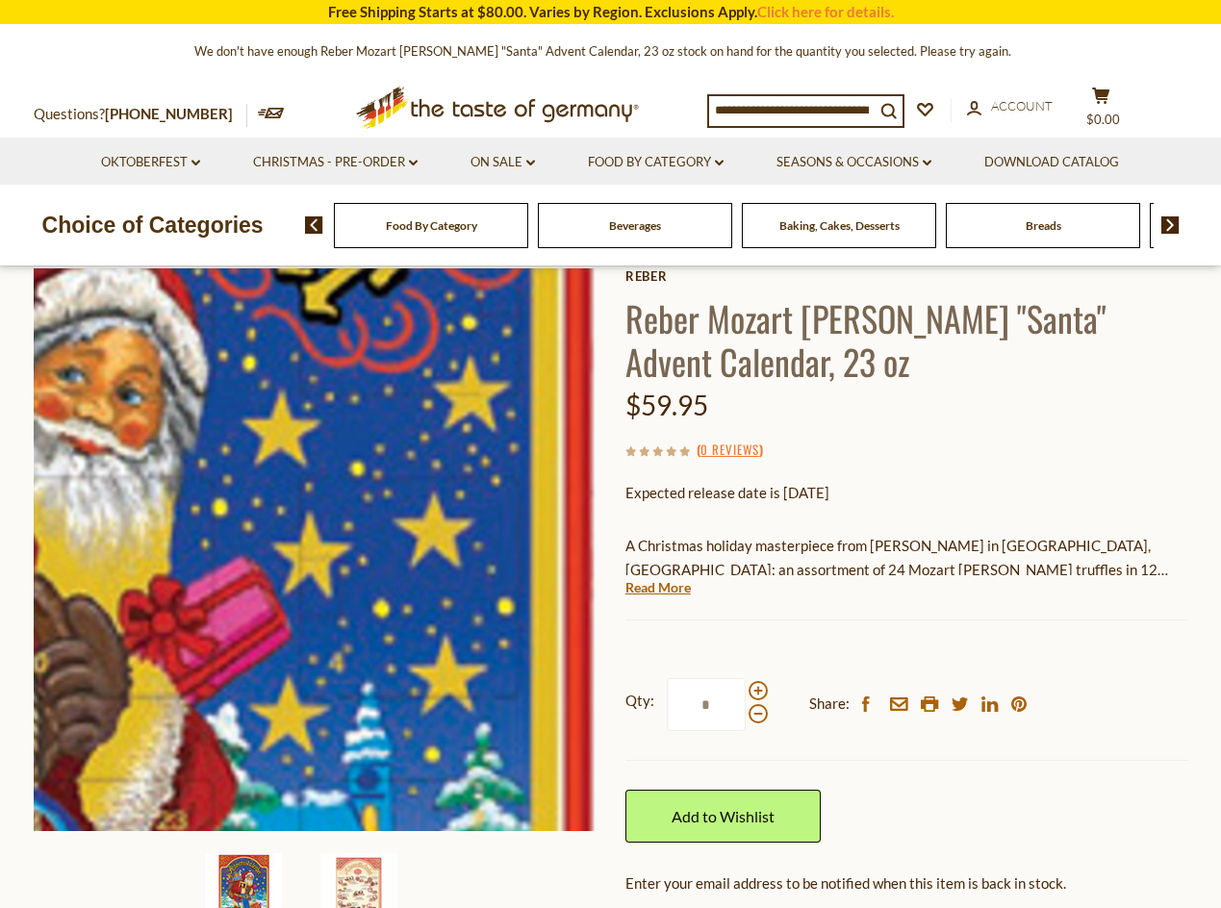
scroll to position [96, 0]
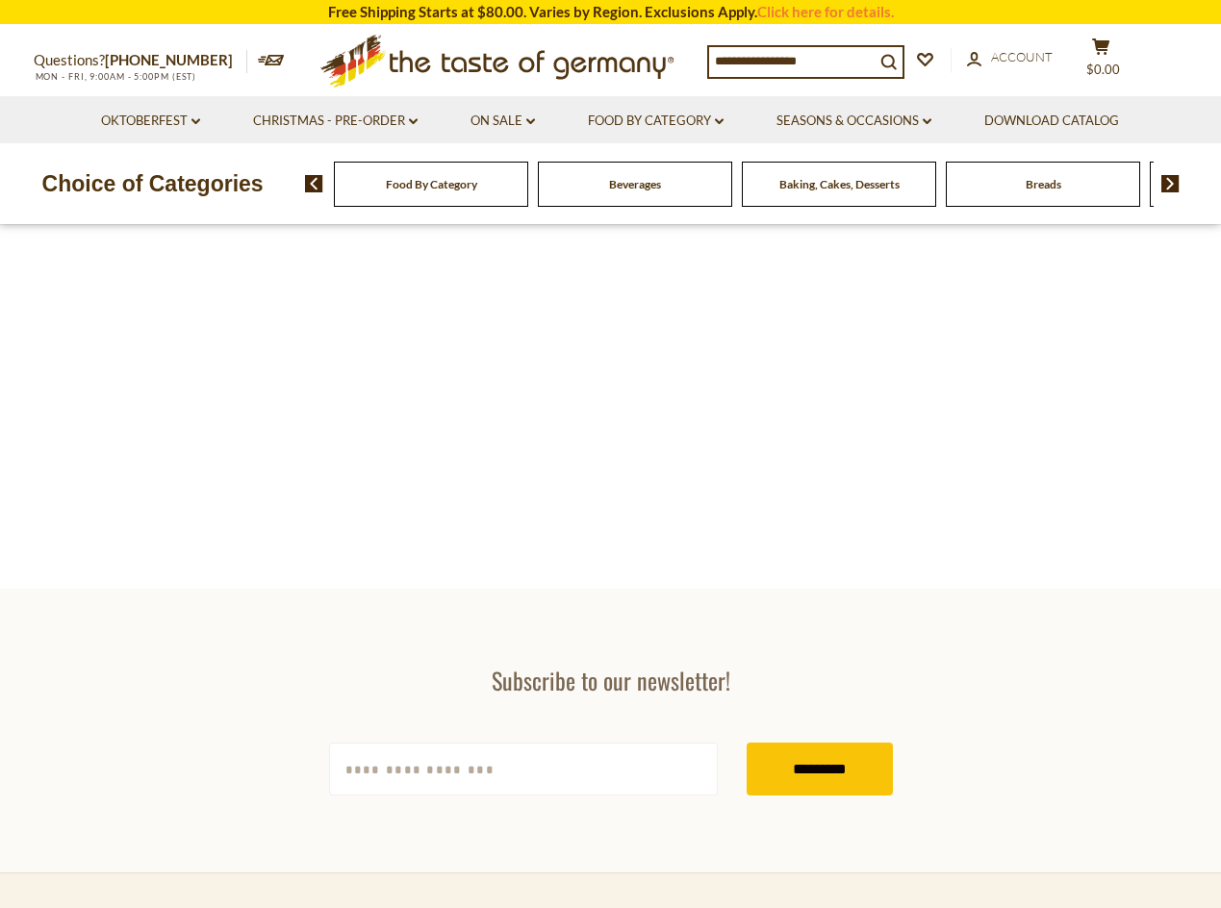
type input "*****"
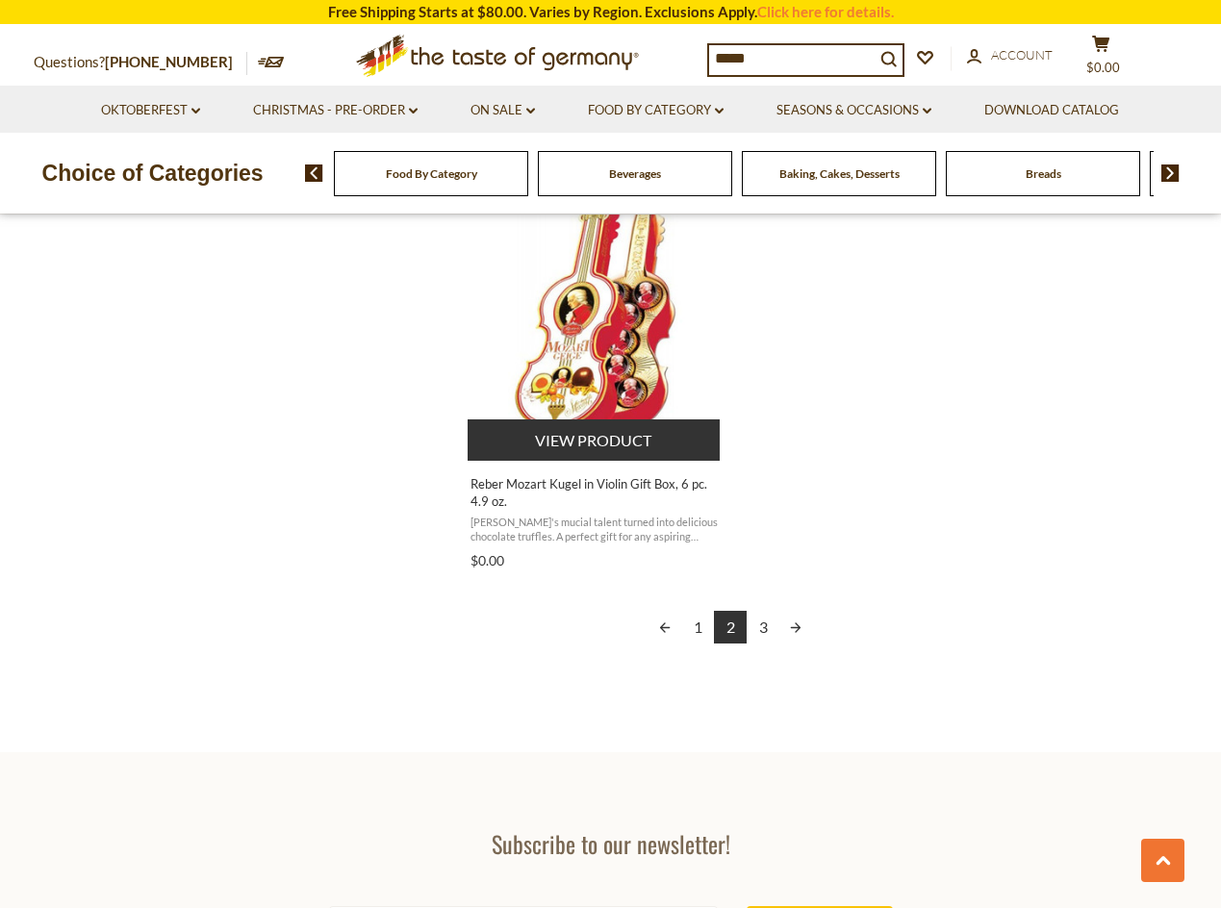
scroll to position [3367, 0]
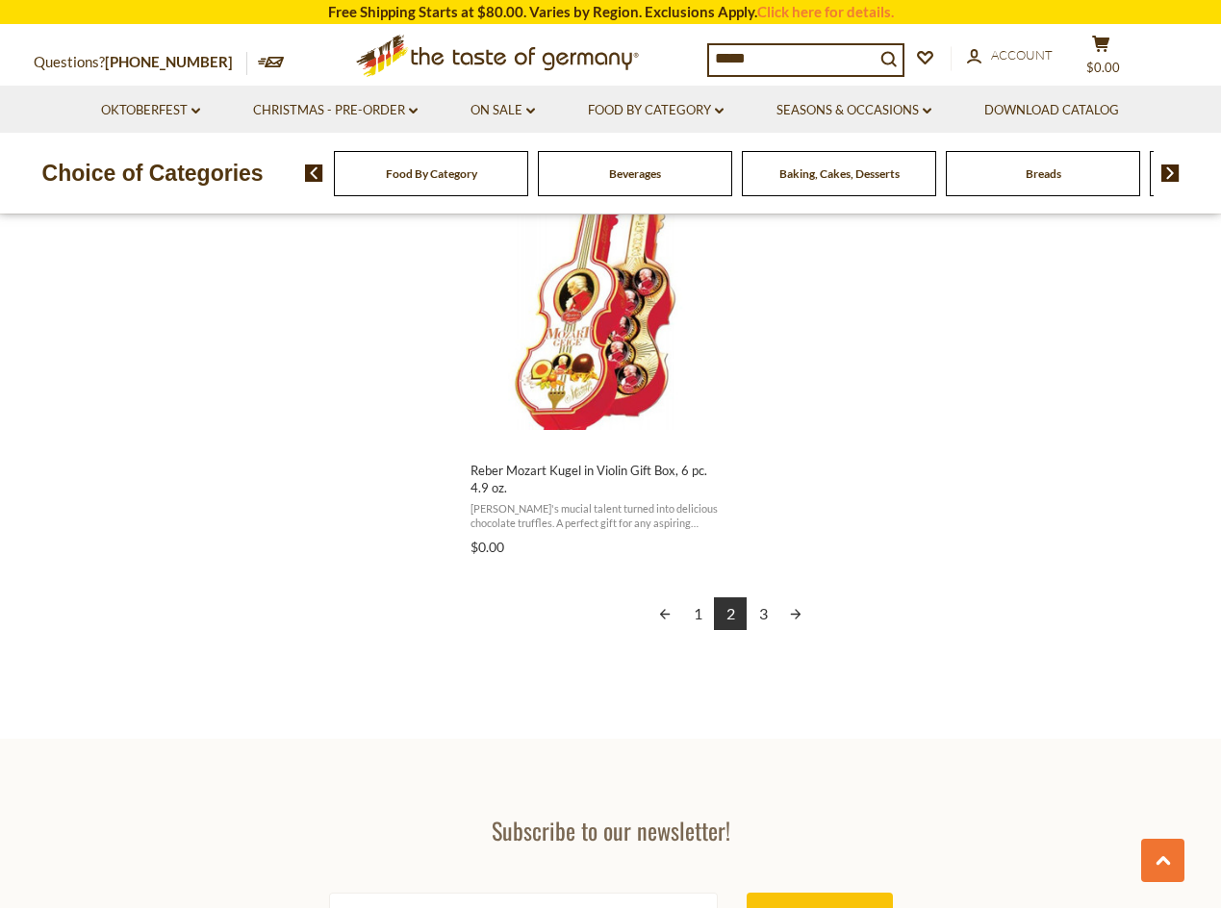
click at [764, 615] on link "3" at bounding box center [763, 613] width 33 height 33
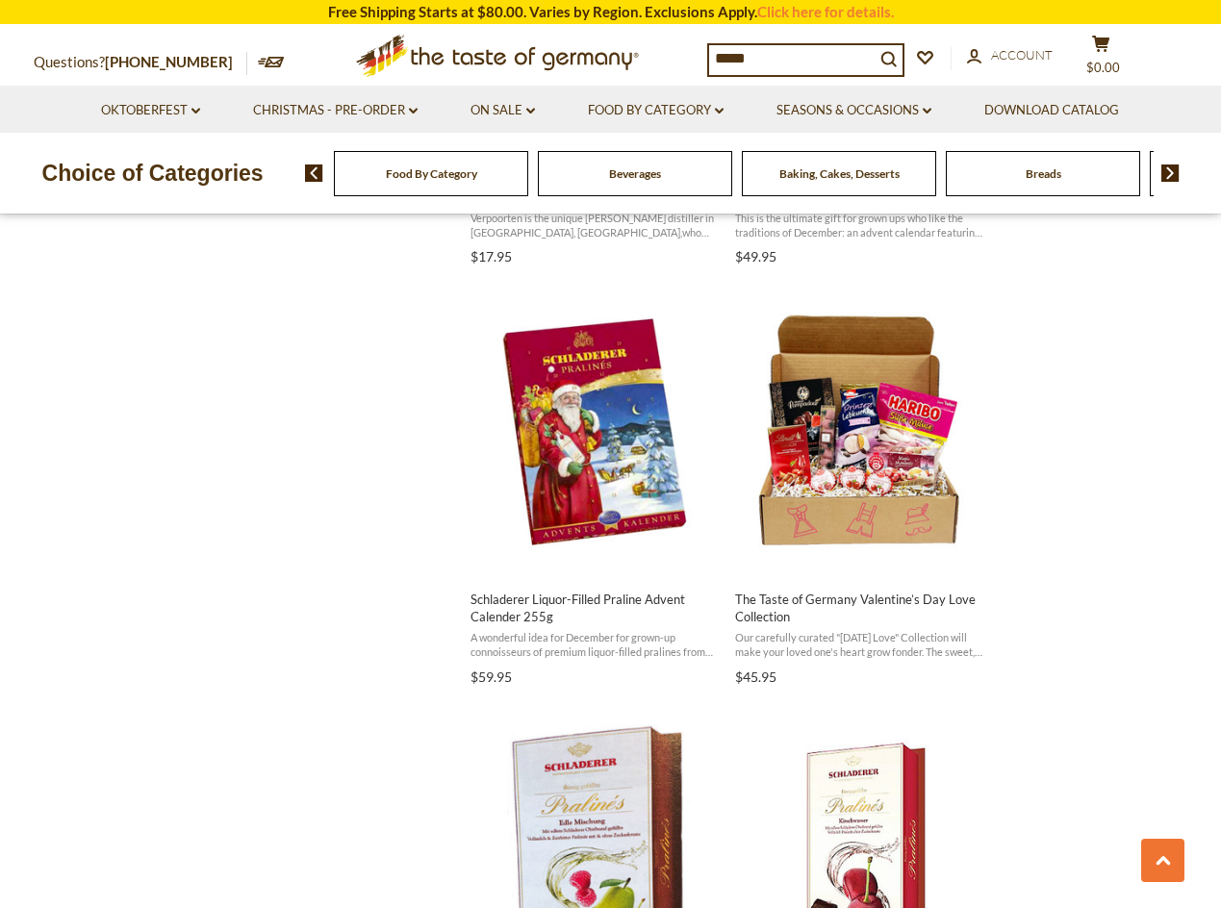
scroll to position [2790, 0]
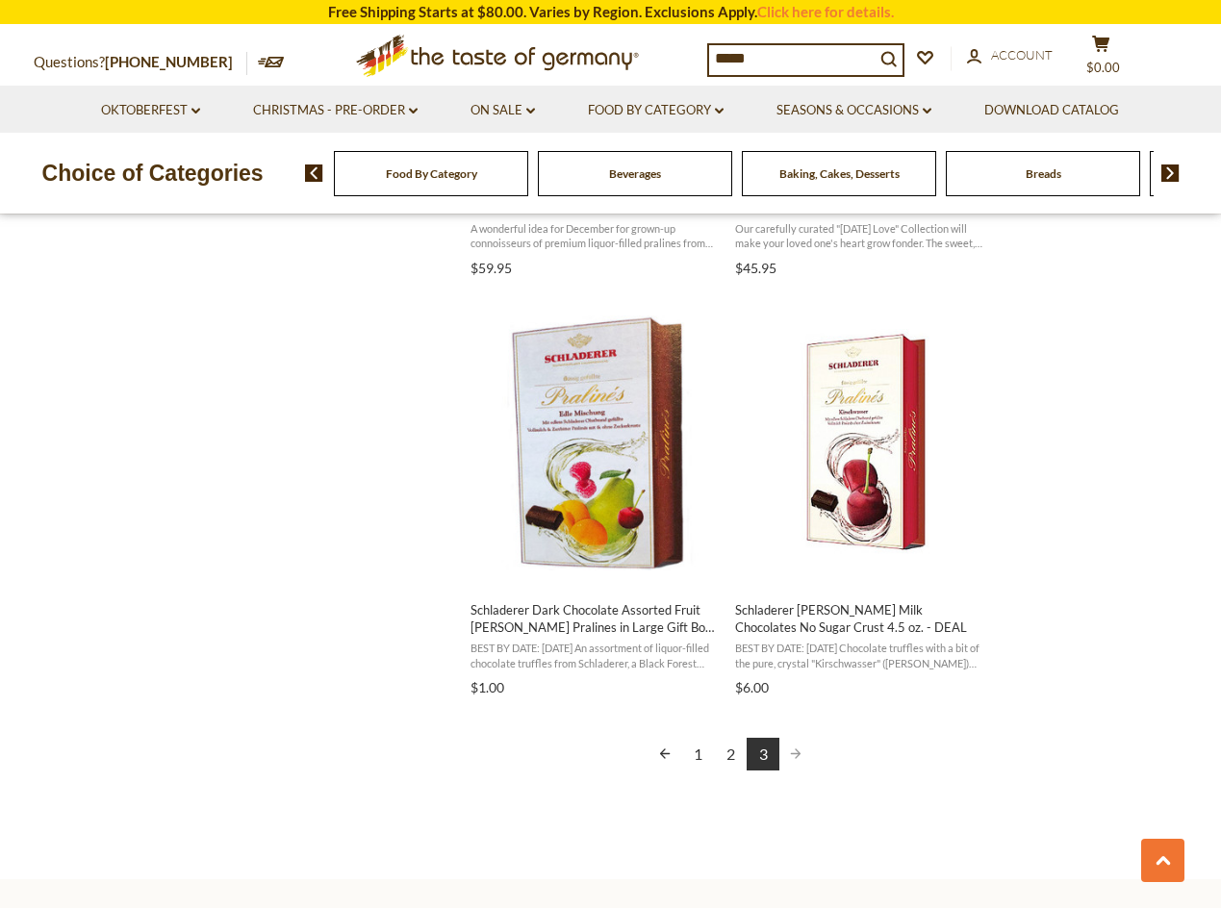
click at [697, 757] on link "1" at bounding box center [697, 754] width 33 height 33
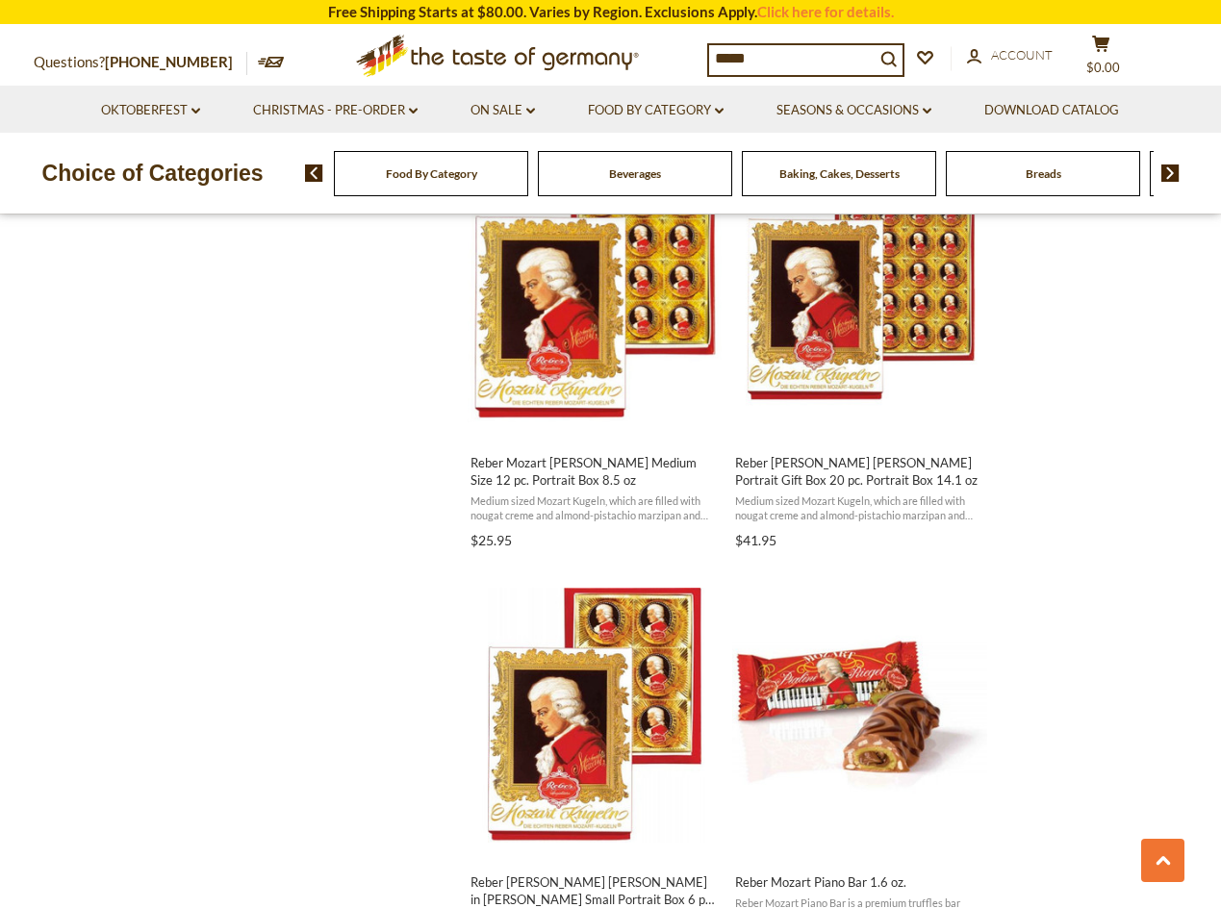
scroll to position [2502, 0]
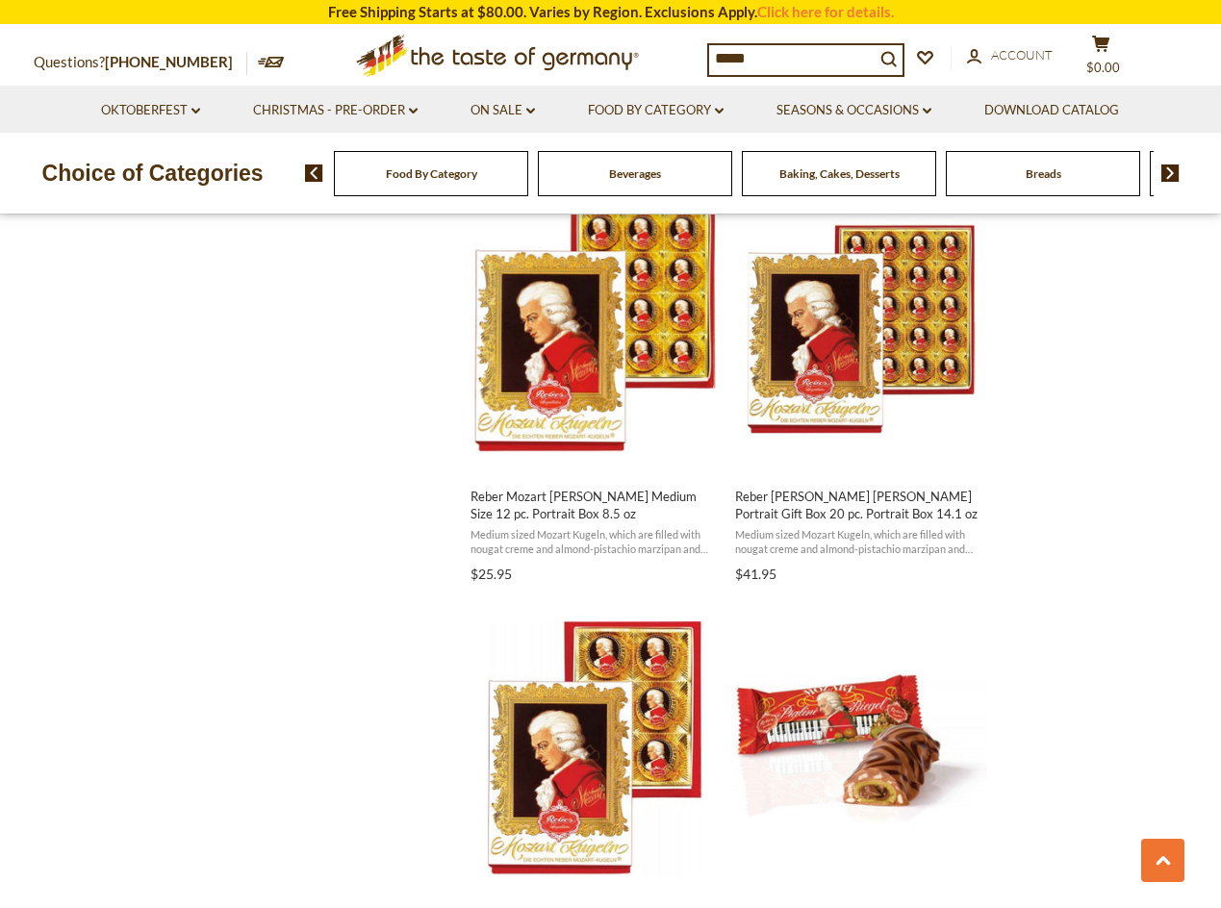
drag, startPoint x: 412, startPoint y: 617, endPoint x: 406, endPoint y: 606, distance: 12.1
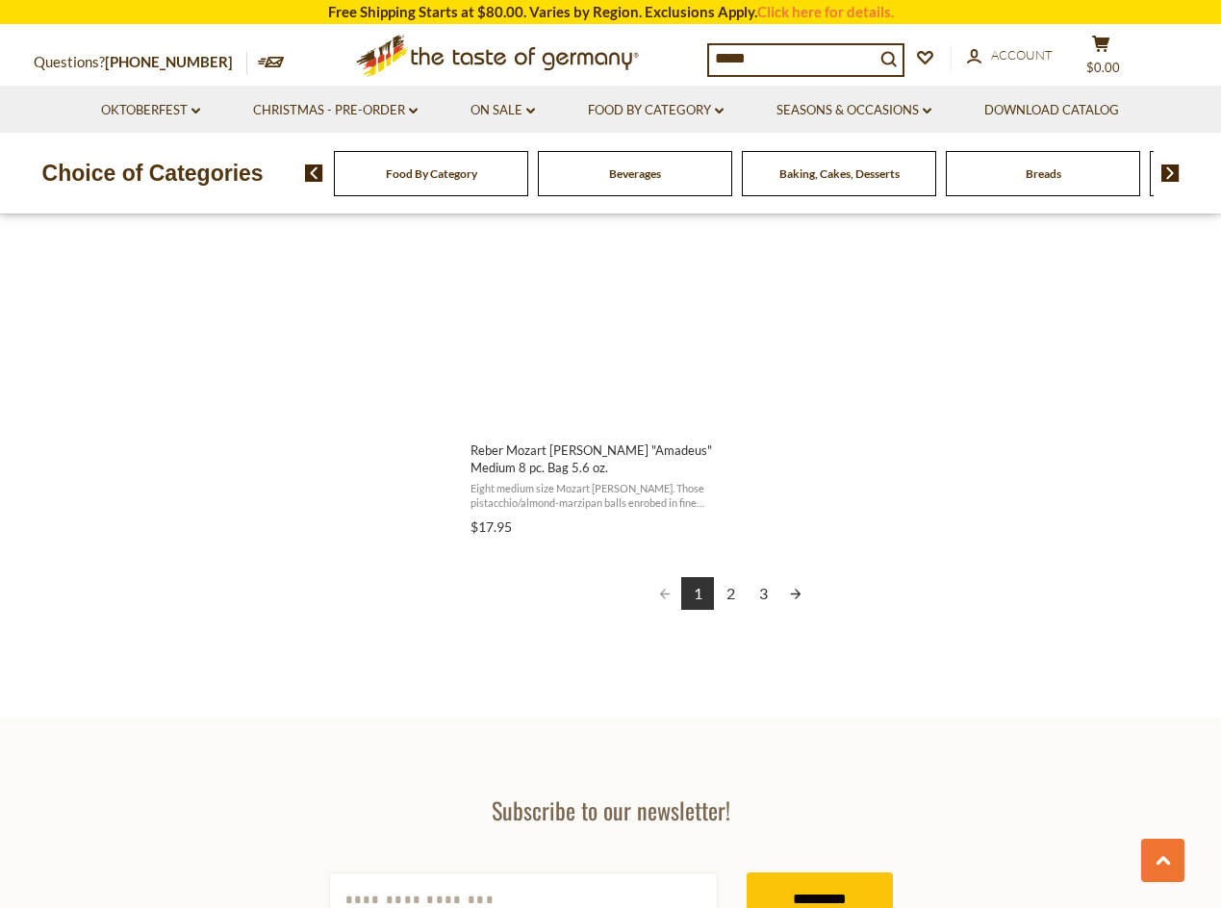
scroll to position [3464, 0]
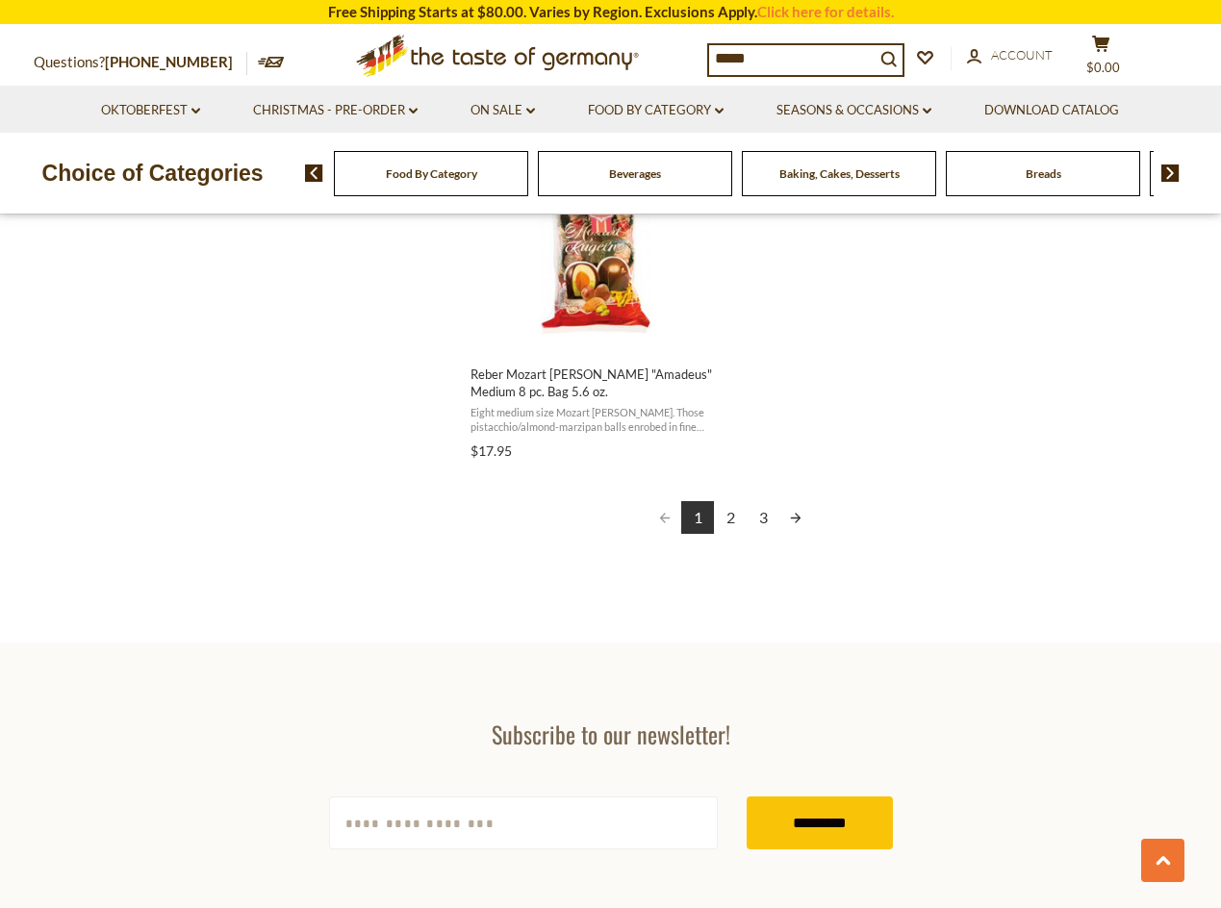
click at [353, 707] on section "Subscribe to our newsletter! [EMAIL_ADDRESS][DOMAIN_NAME] *********" at bounding box center [610, 785] width 1221 height 284
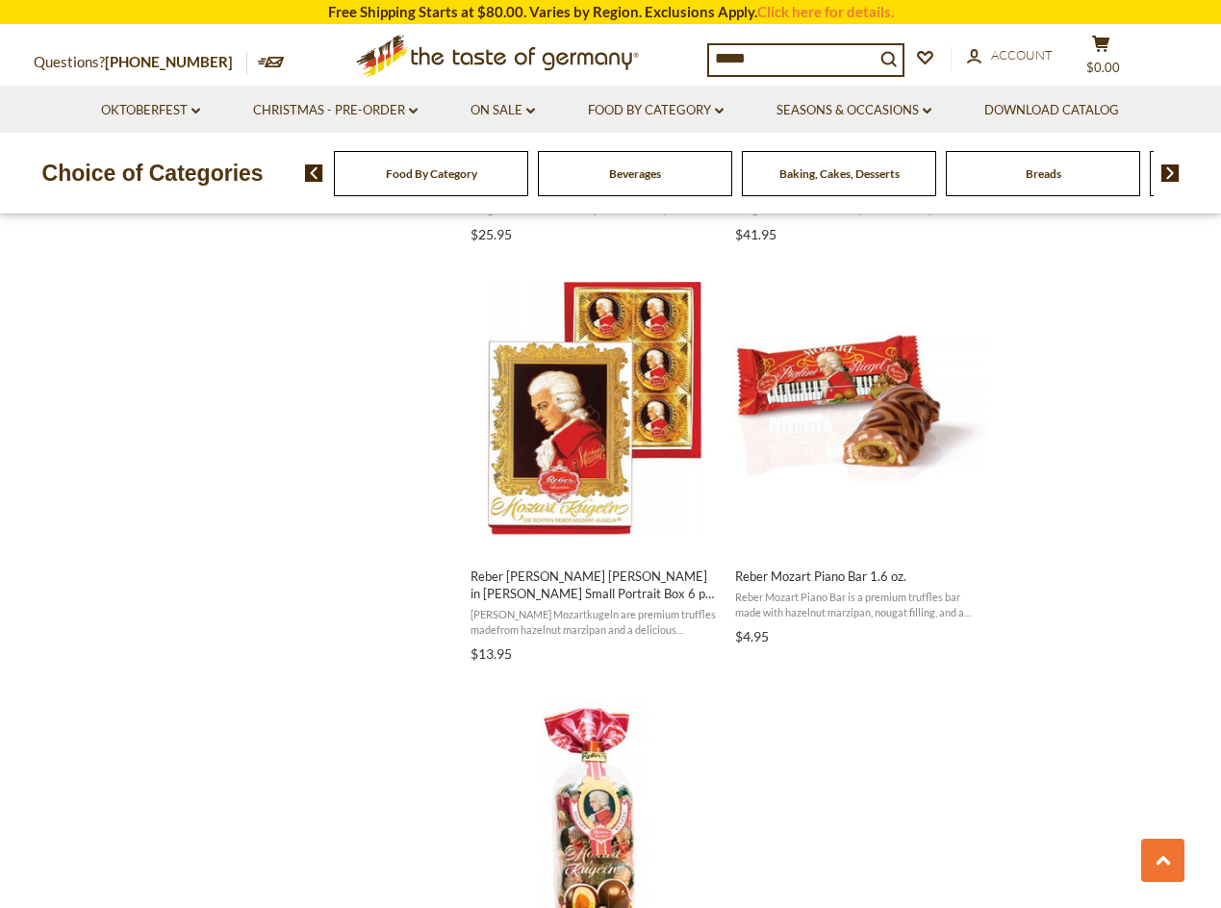
scroll to position [2886, 0]
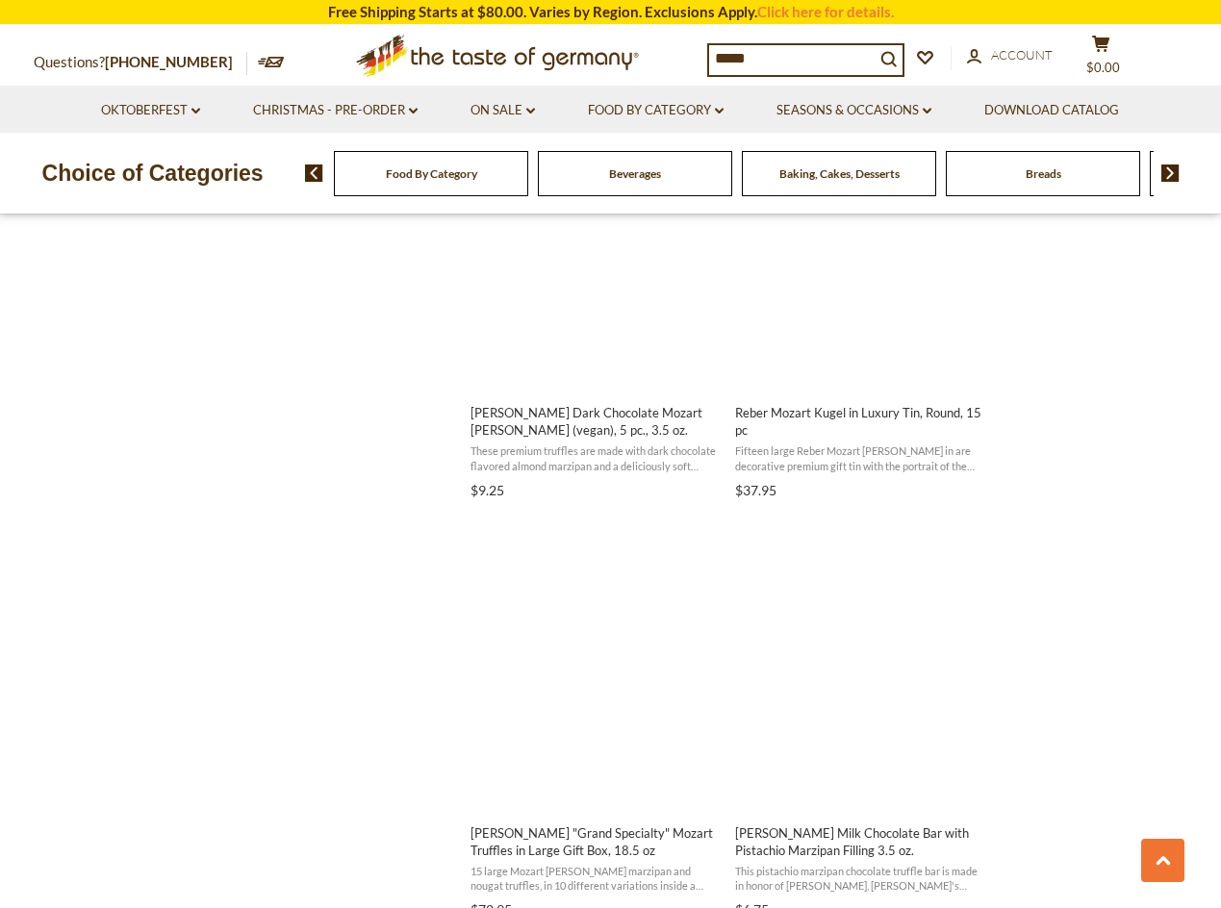
scroll to position [1732, 0]
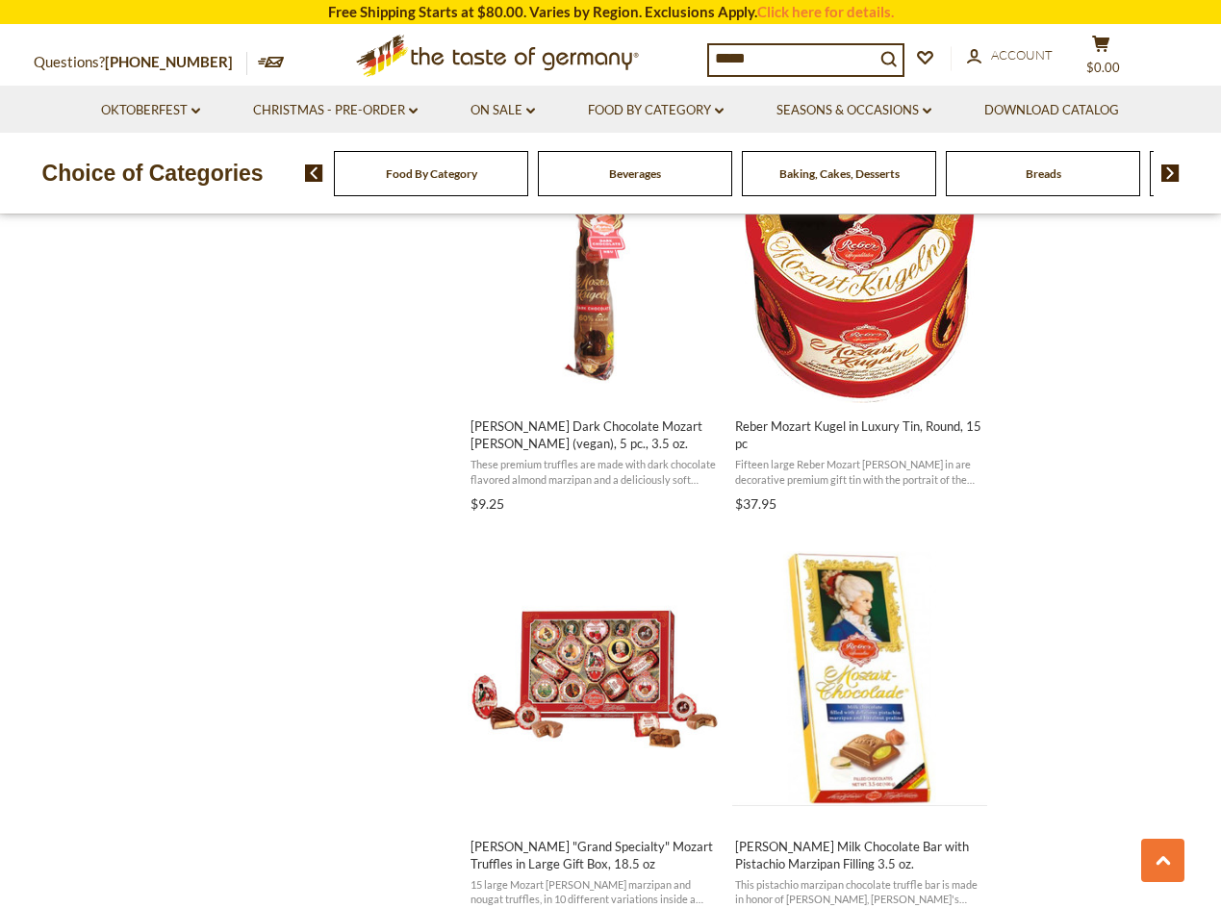
click at [346, 590] on div "[PERSON_NAME] [DATE] Praline Eggs (Proseco & Peach, Eierlikor, Whiskey) in Gift…" at bounding box center [611, 534] width 760 height 3359
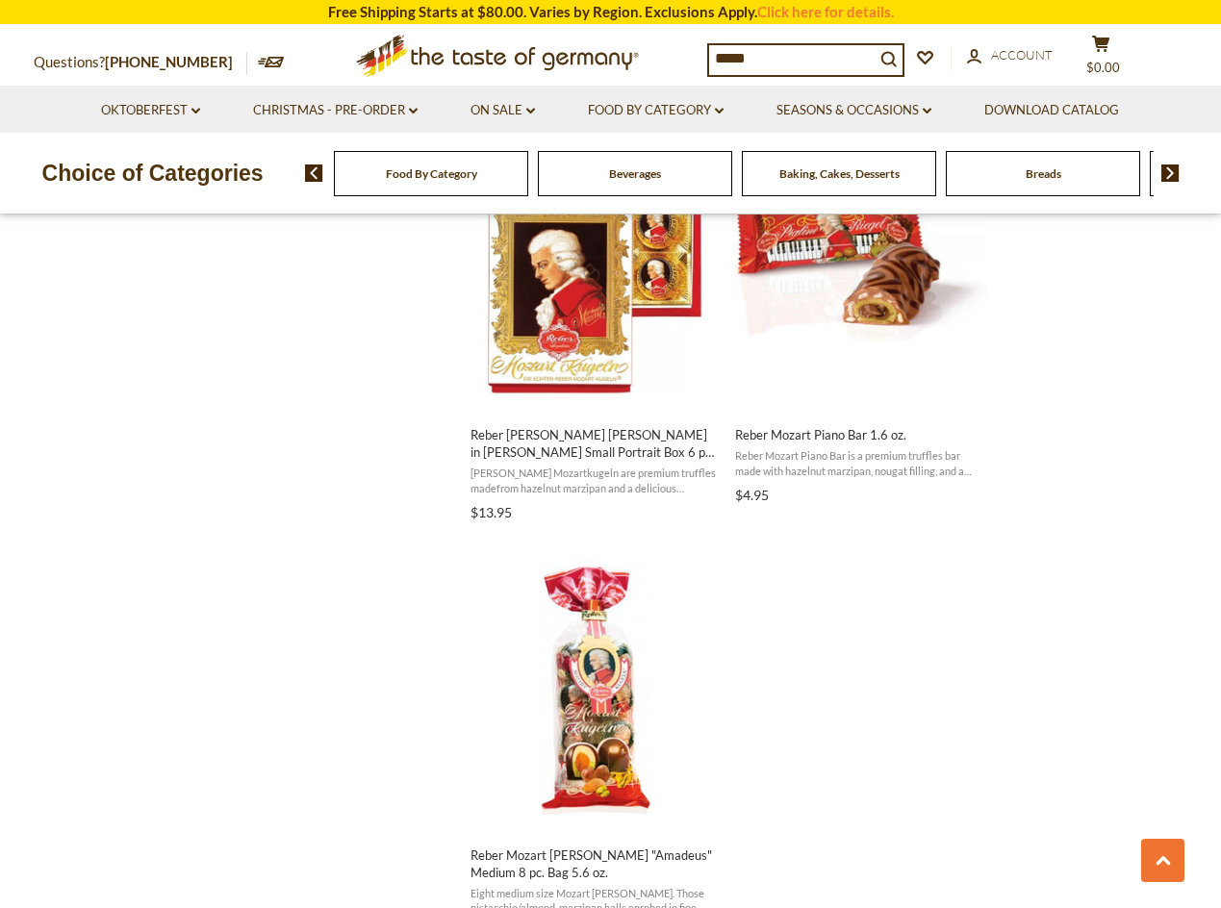
scroll to position [3464, 0]
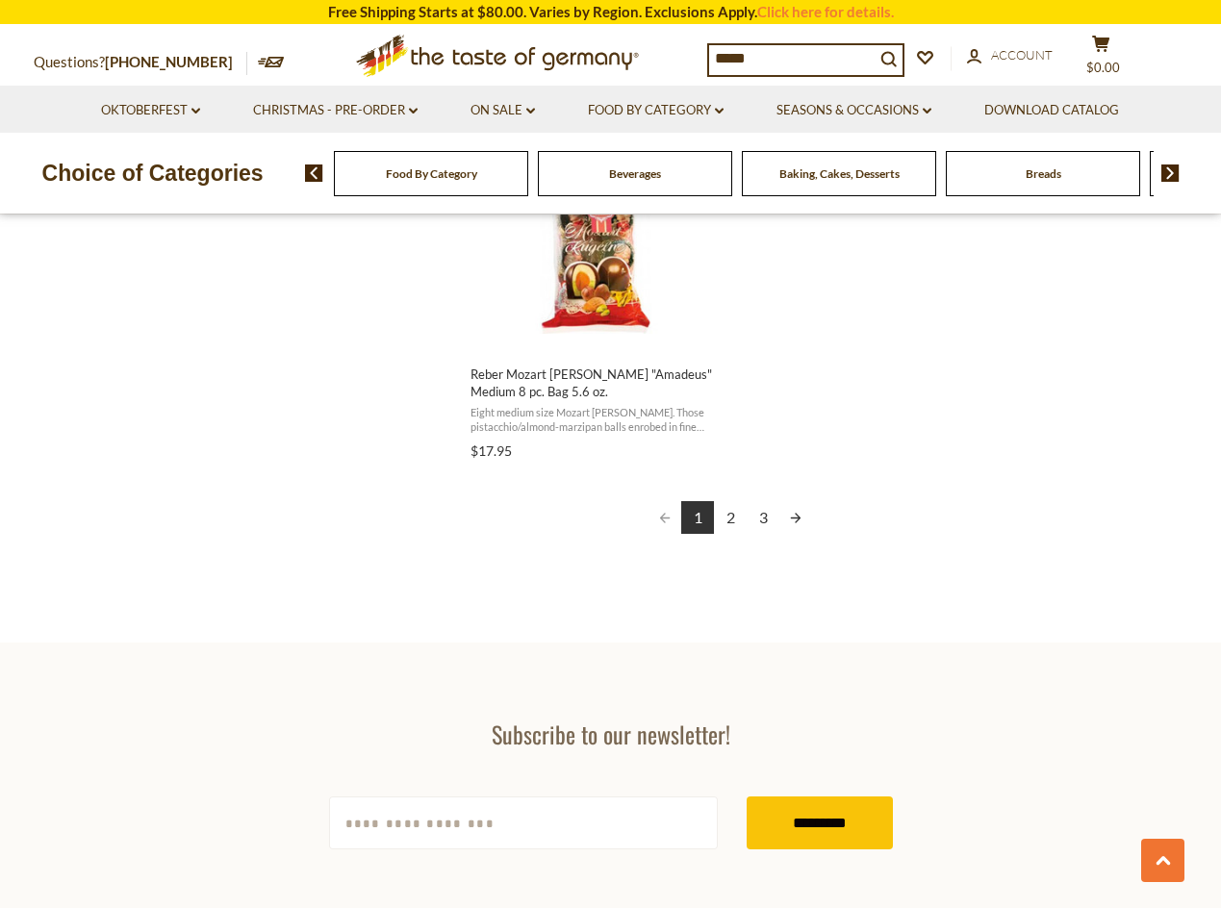
click at [736, 518] on link "2" at bounding box center [730, 517] width 33 height 33
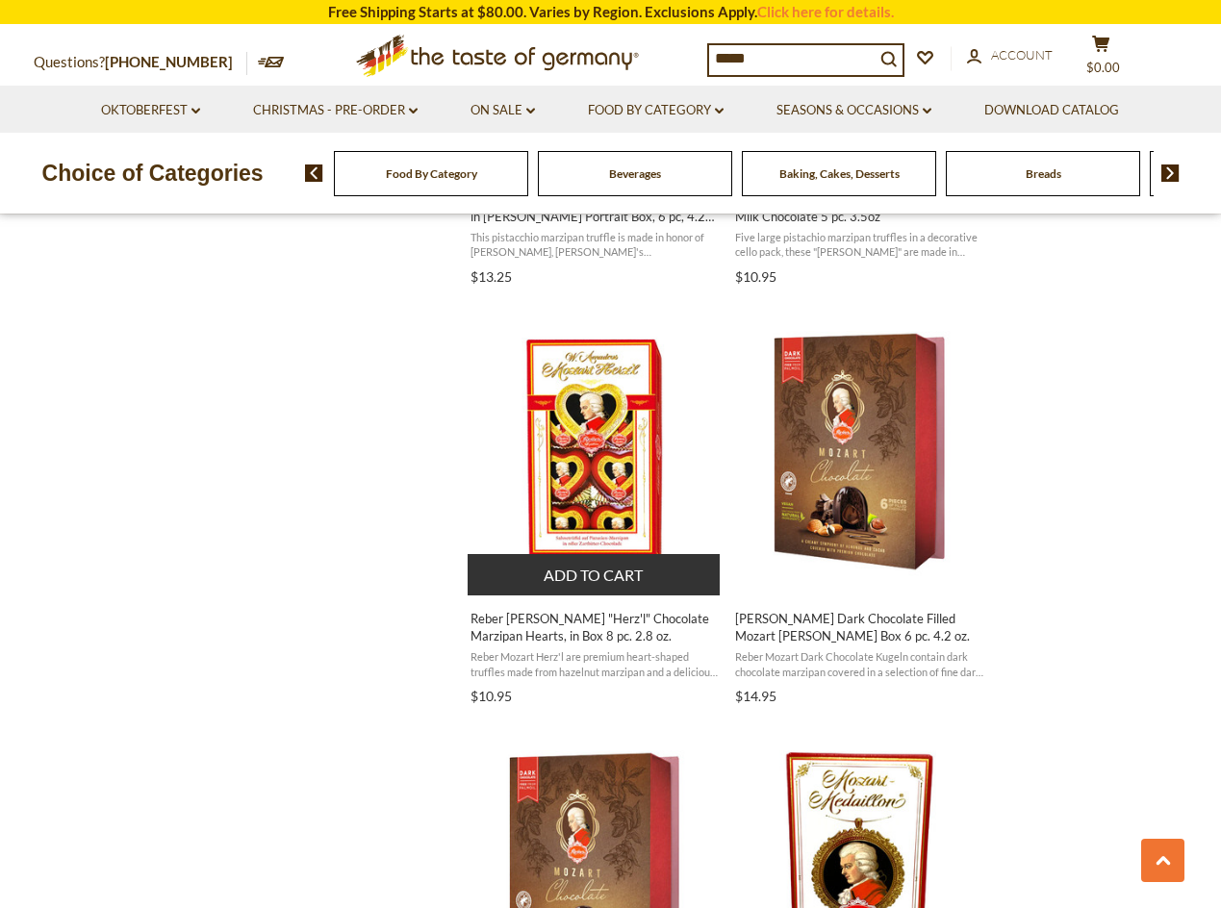
scroll to position [1636, 0]
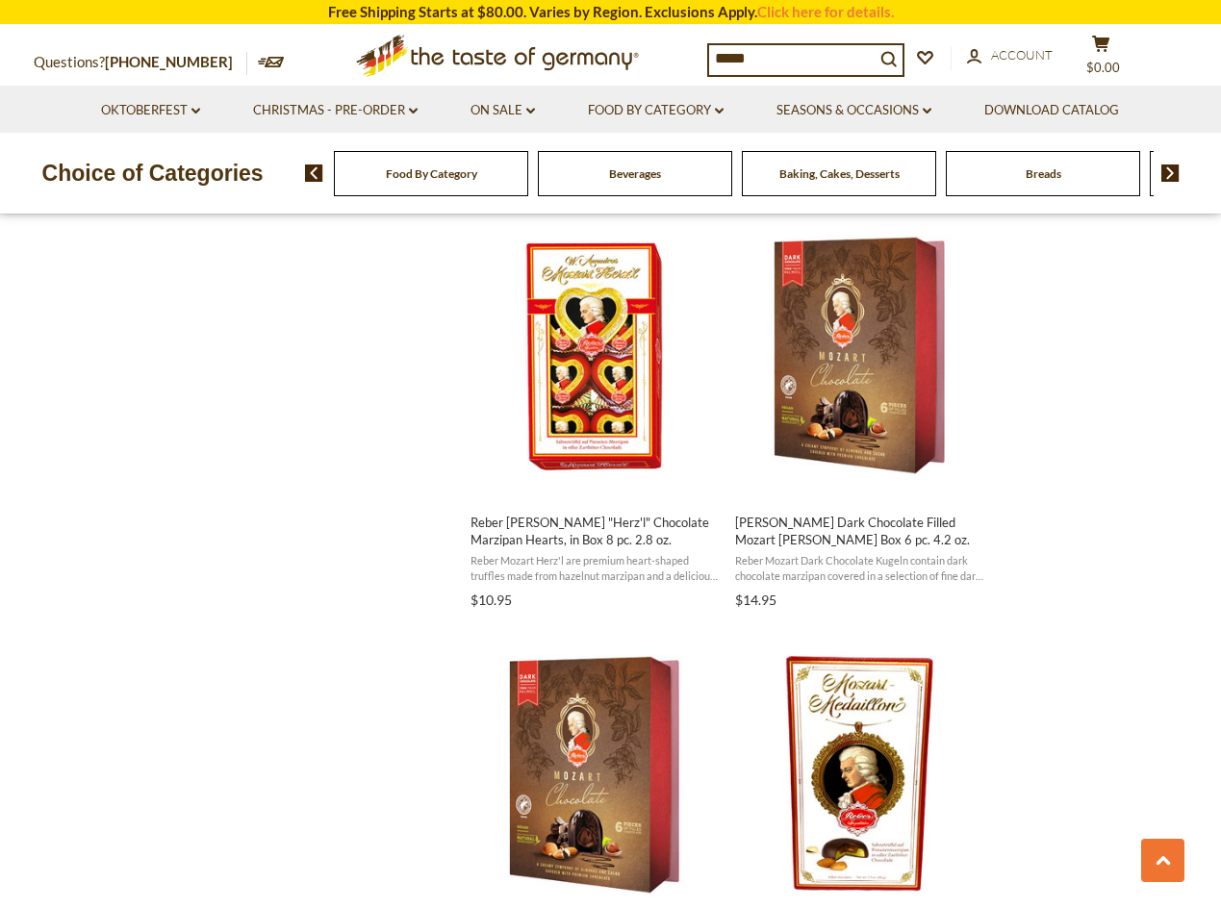
click at [372, 474] on div "Reber Mozart [PERSON_NAME] "Constanze" Milk Chocolate 8pc. - 5.6 oz. Here are e…" at bounding box center [611, 630] width 760 height 3359
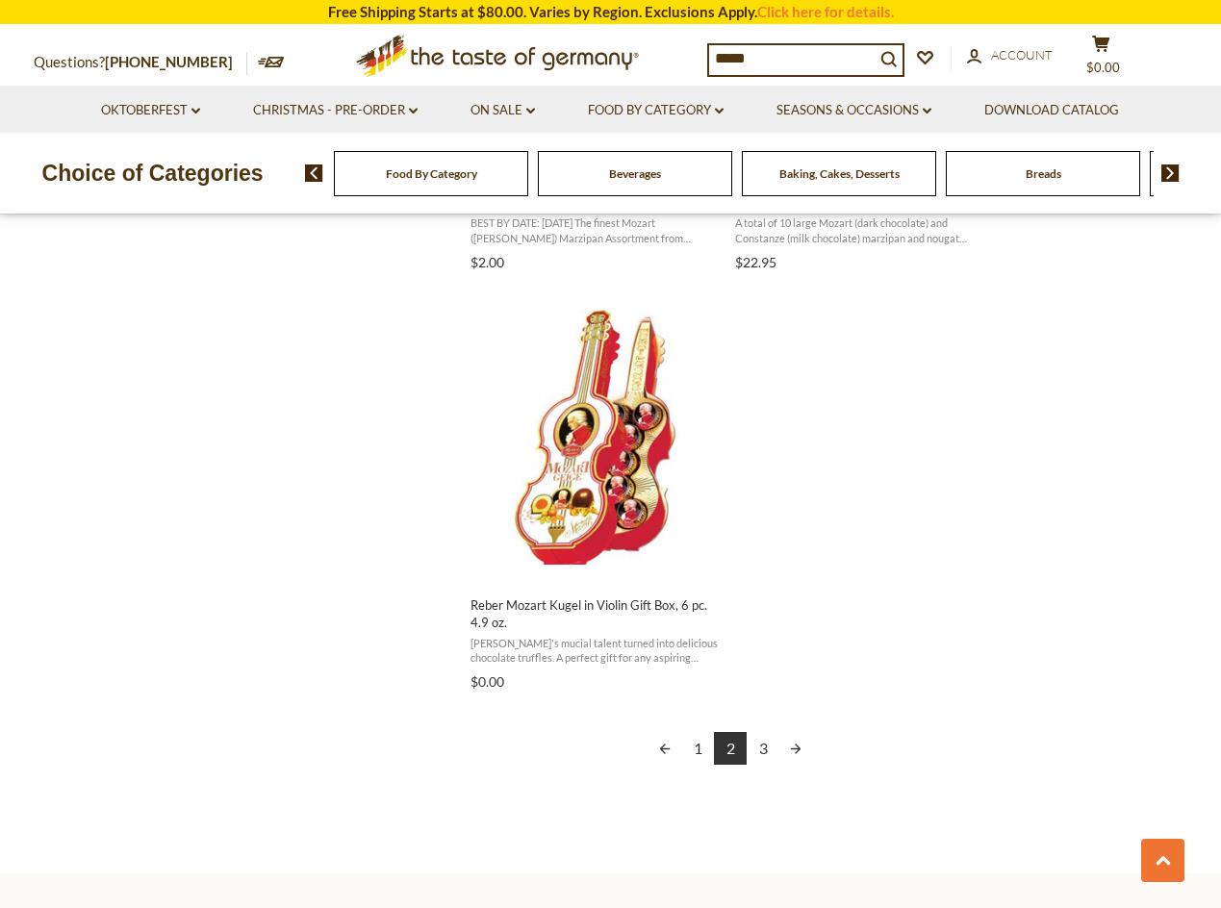
scroll to position [3255, 0]
